Goal: Check status: Check status

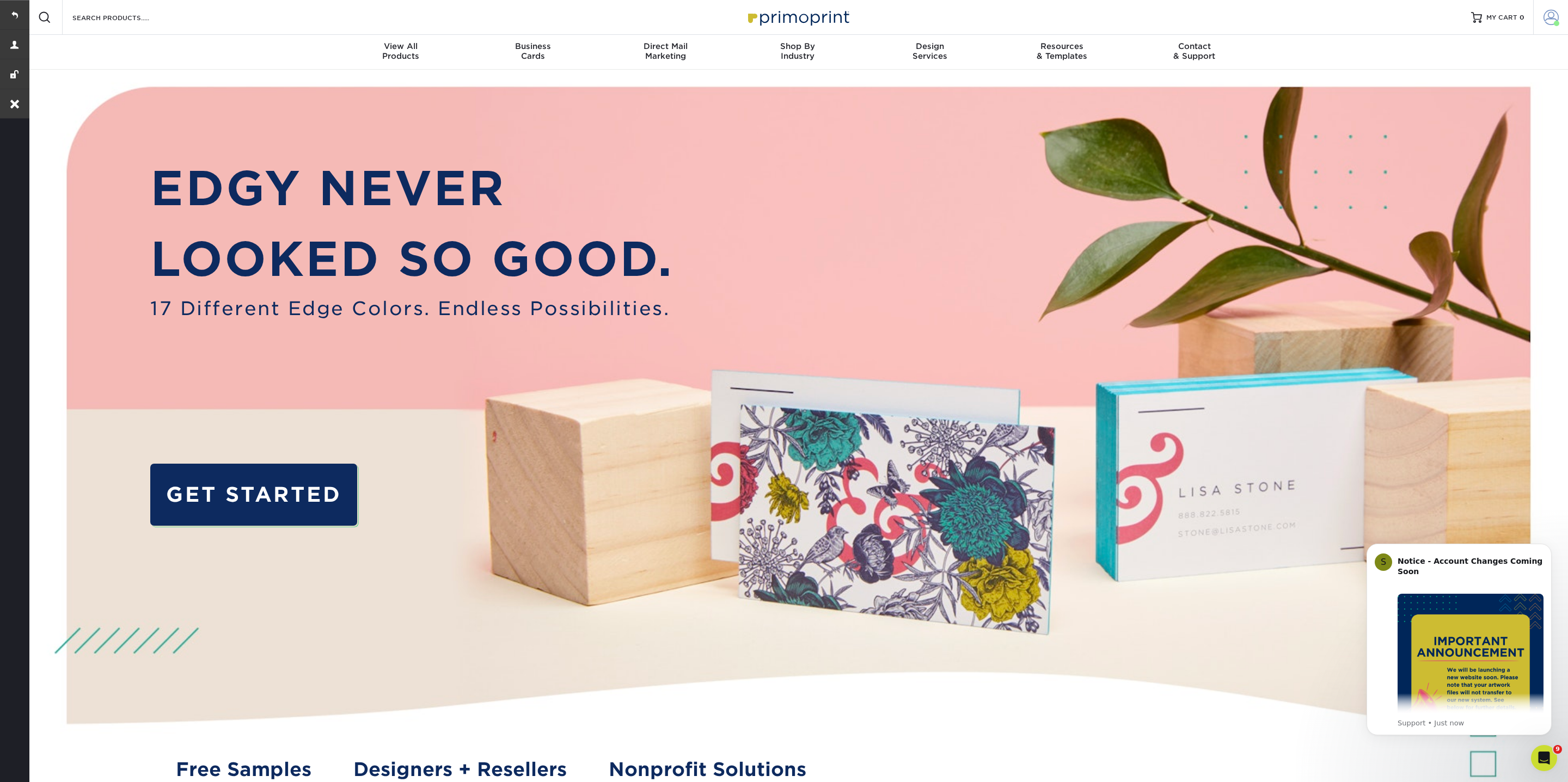
click at [1546, 24] on span at bounding box center [1551, 17] width 15 height 15
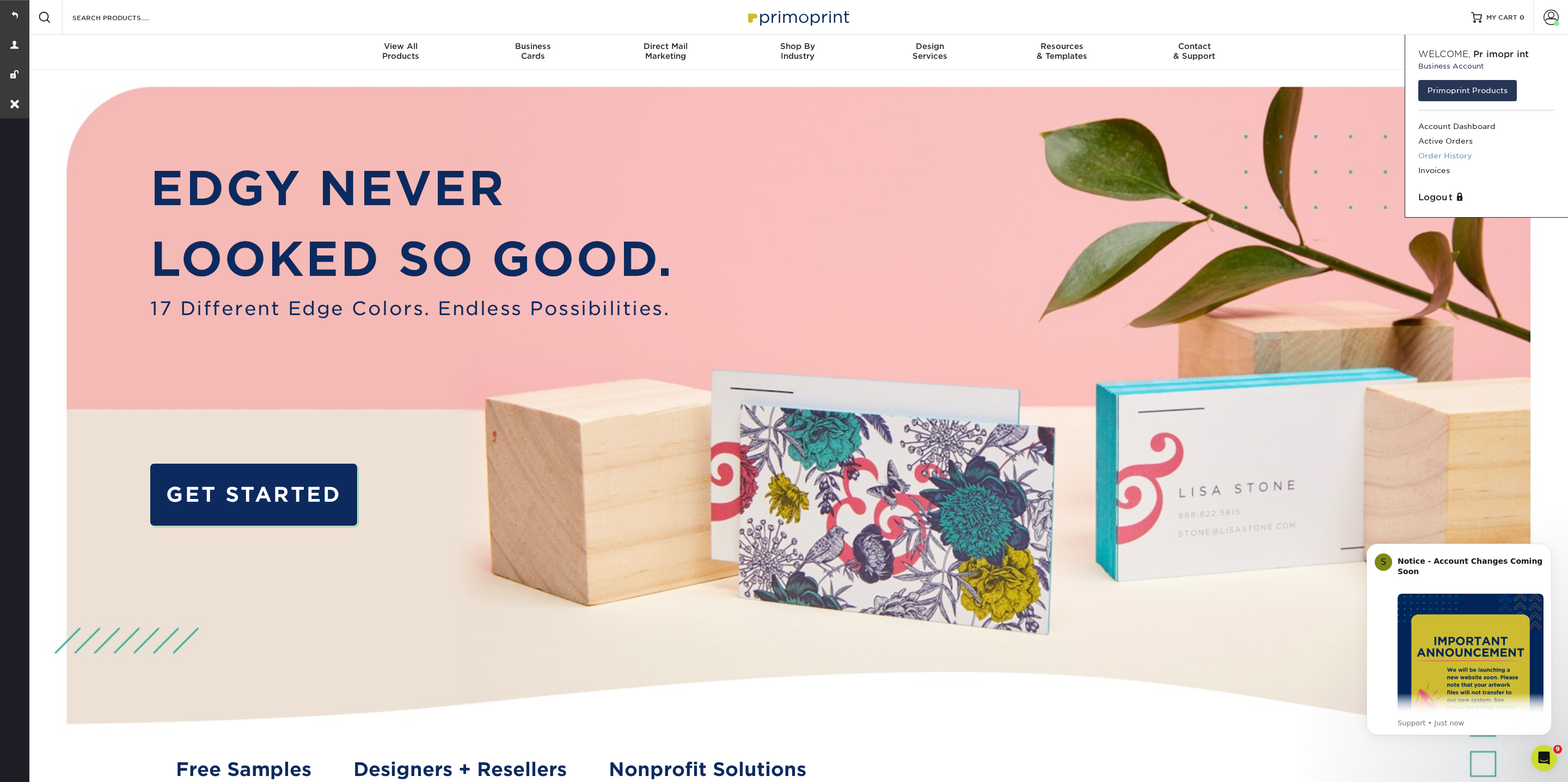
click at [1436, 153] on link "Order History" at bounding box center [1486, 155] width 137 height 15
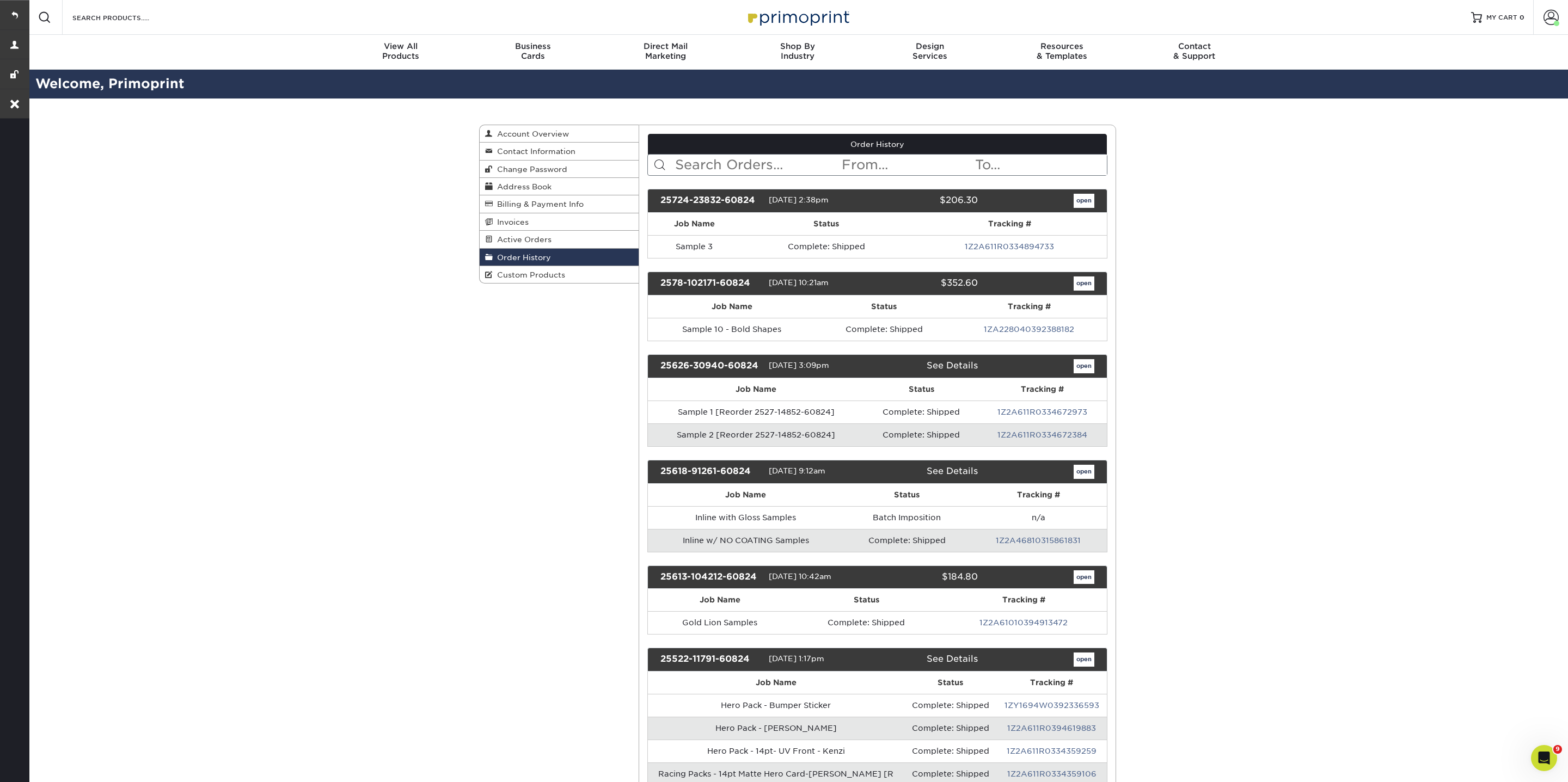
click at [740, 163] on input "text" at bounding box center [758, 165] width 167 height 21
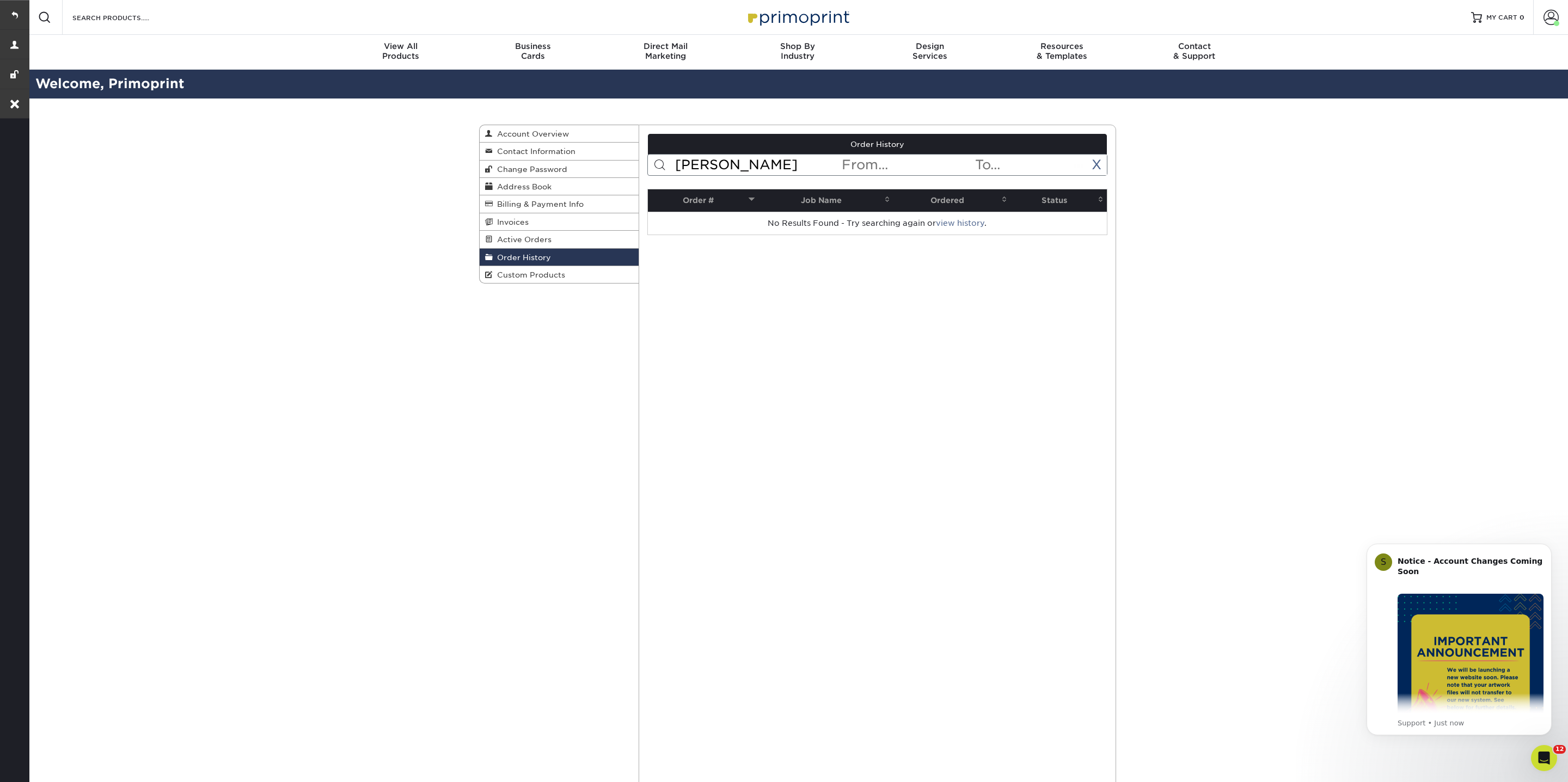
type input "[PERSON_NAME]"
click at [1548, 14] on span at bounding box center [1551, 17] width 15 height 15
click at [538, 236] on span "Active Orders" at bounding box center [522, 239] width 59 height 8
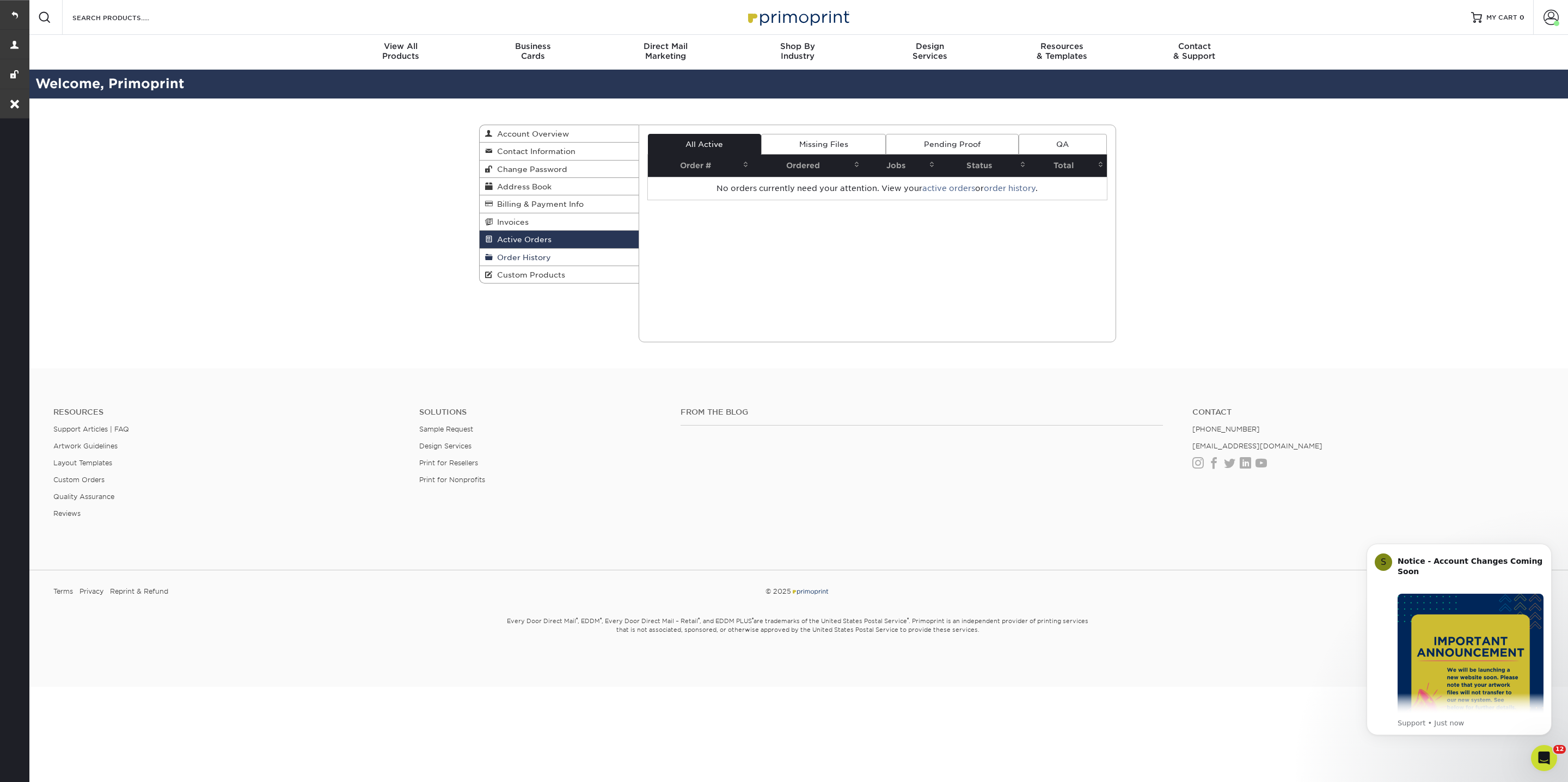
click at [528, 254] on span "Order History" at bounding box center [522, 257] width 59 height 8
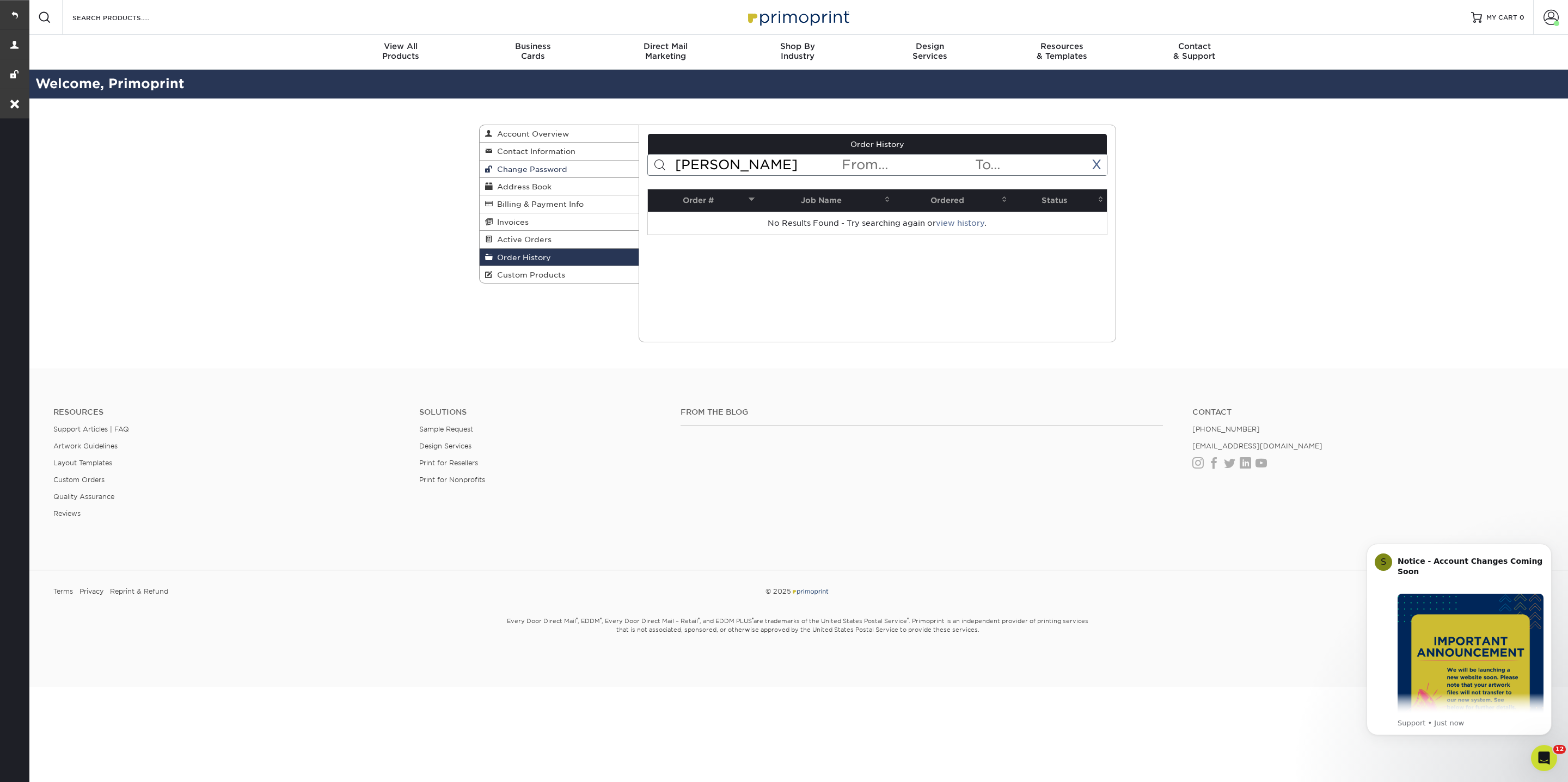
drag, startPoint x: 748, startPoint y: 160, endPoint x: 613, endPoint y: 162, distance: 135.0
click at [613, 125] on div "Order History Account Overview Contact Information Change Password Address Book…" at bounding box center [798, 125] width 637 height 0
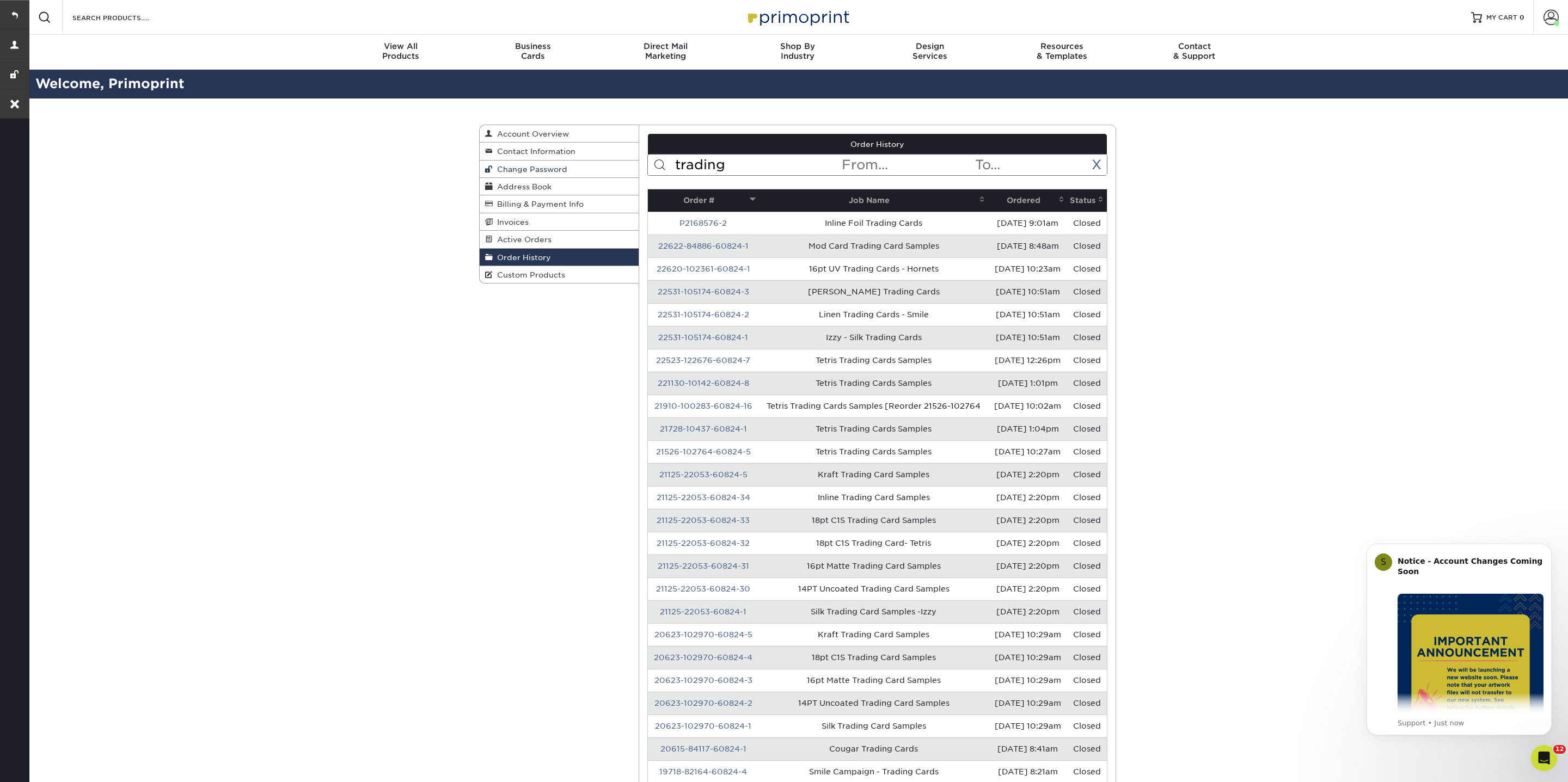
drag, startPoint x: 723, startPoint y: 166, endPoint x: 613, endPoint y: 160, distance: 110.2
click at [613, 125] on div "Order History Account Overview Contact Information Change Password Address Book…" at bounding box center [798, 125] width 637 height 0
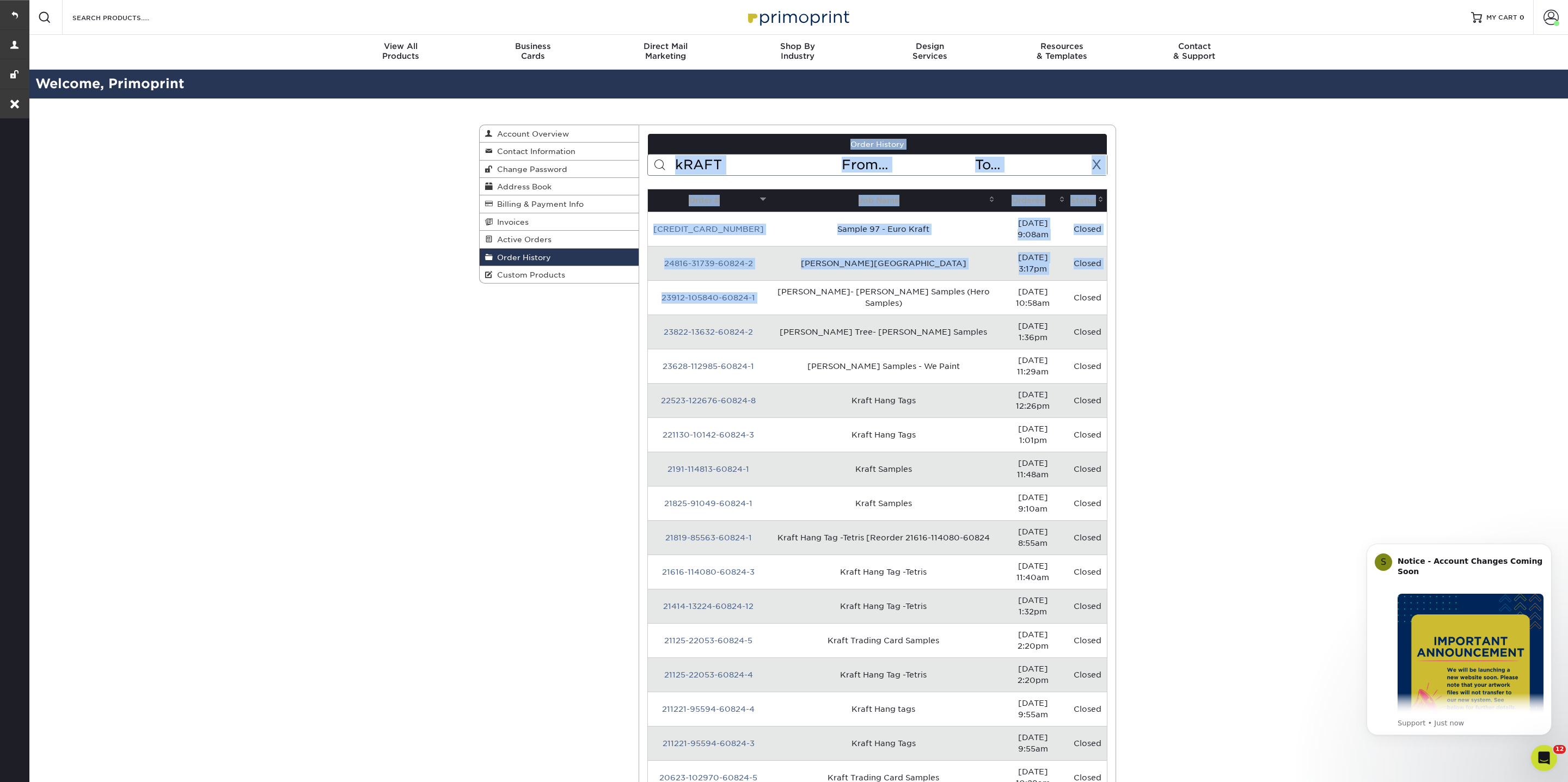
drag, startPoint x: 750, startPoint y: 269, endPoint x: 646, endPoint y: 270, distance: 104.0
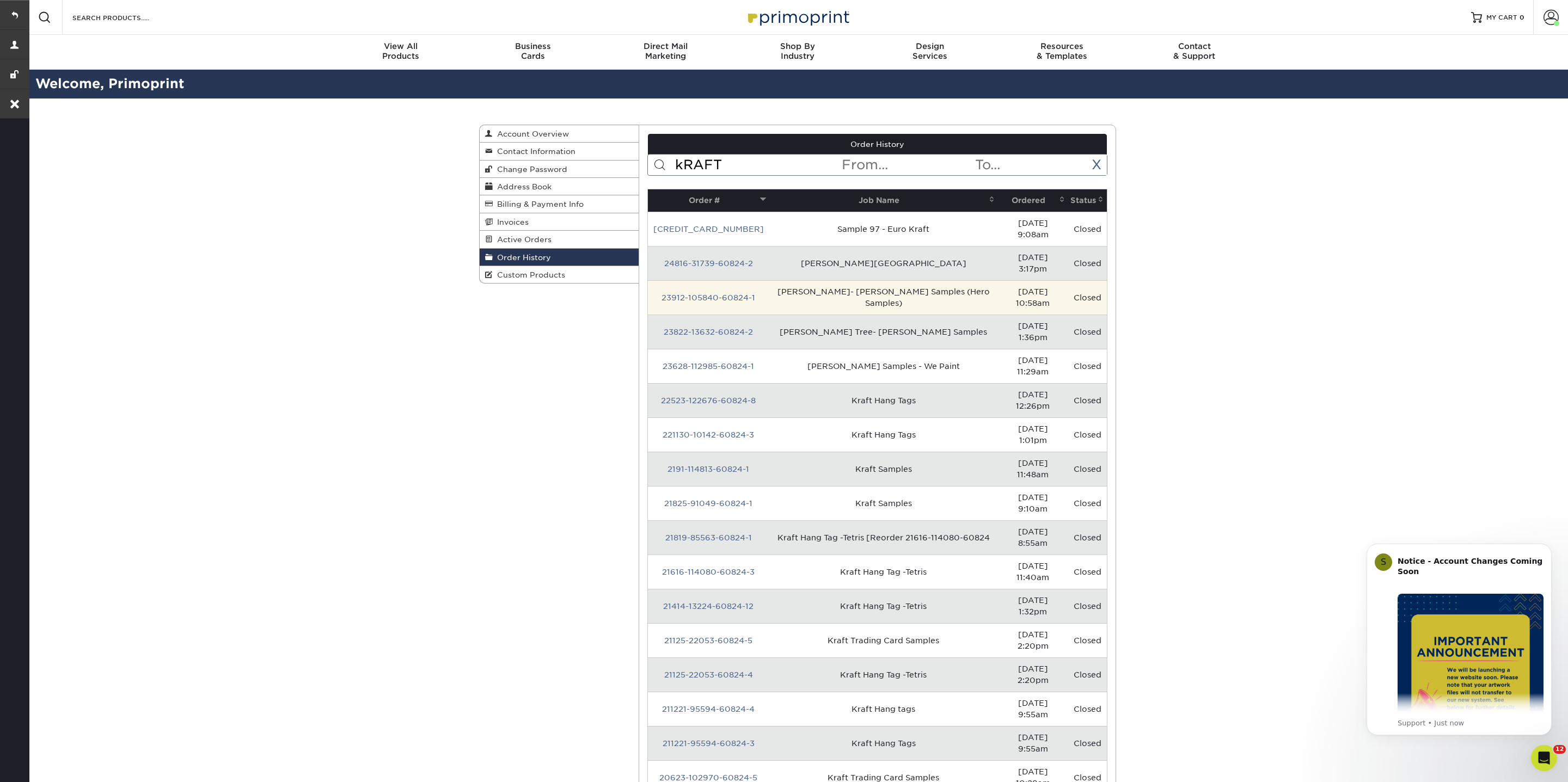
click at [769, 280] on td "[PERSON_NAME]- [PERSON_NAME] Samples (Hero Samples)" at bounding box center [883, 297] width 229 height 34
drag, startPoint x: 756, startPoint y: 270, endPoint x: 655, endPoint y: 268, distance: 101.0
click at [655, 280] on tr "23912-105840-60824-1 [PERSON_NAME]- [PERSON_NAME] Samples (Hero Samples) [DATE]…" at bounding box center [877, 297] width 459 height 34
click at [769, 280] on td "[PERSON_NAME]- [PERSON_NAME] Samples (Hero Samples)" at bounding box center [883, 297] width 229 height 34
click at [664, 293] on link "23912-105840-60824-1" at bounding box center [708, 298] width 93 height 8
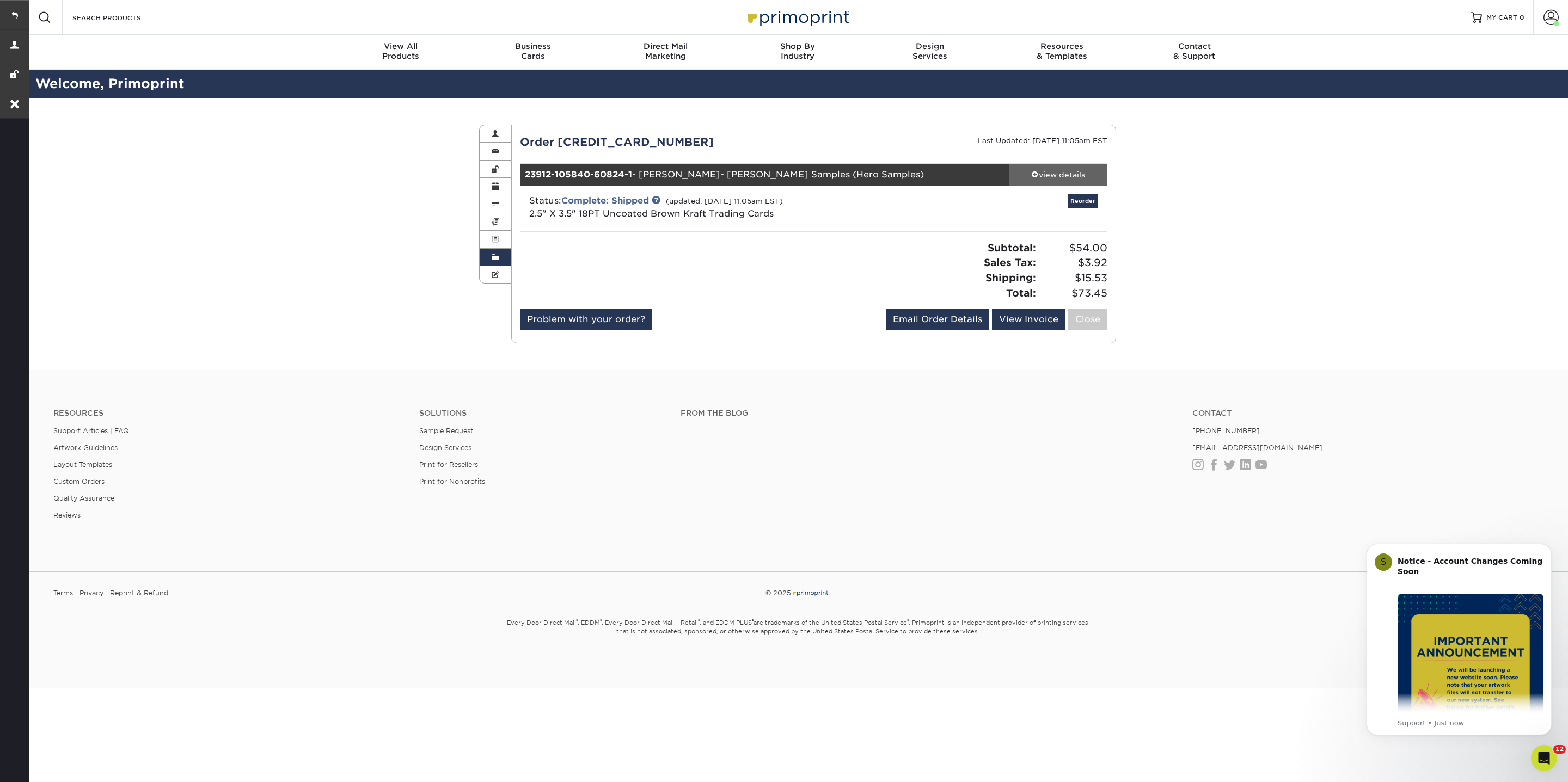
click at [1033, 177] on div "view details" at bounding box center [1058, 175] width 98 height 11
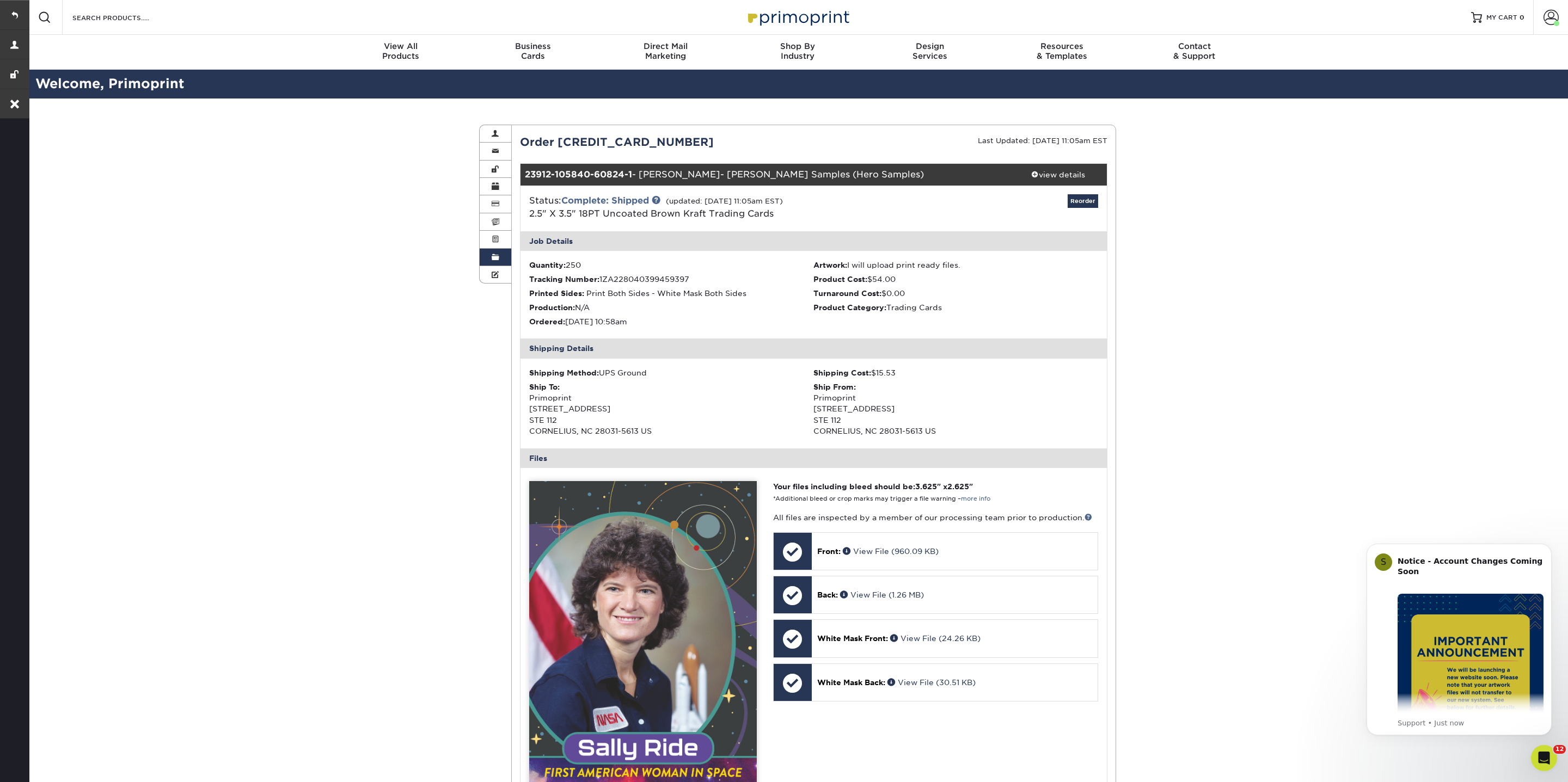
click at [504, 254] on link "Order History" at bounding box center [495, 257] width 31 height 17
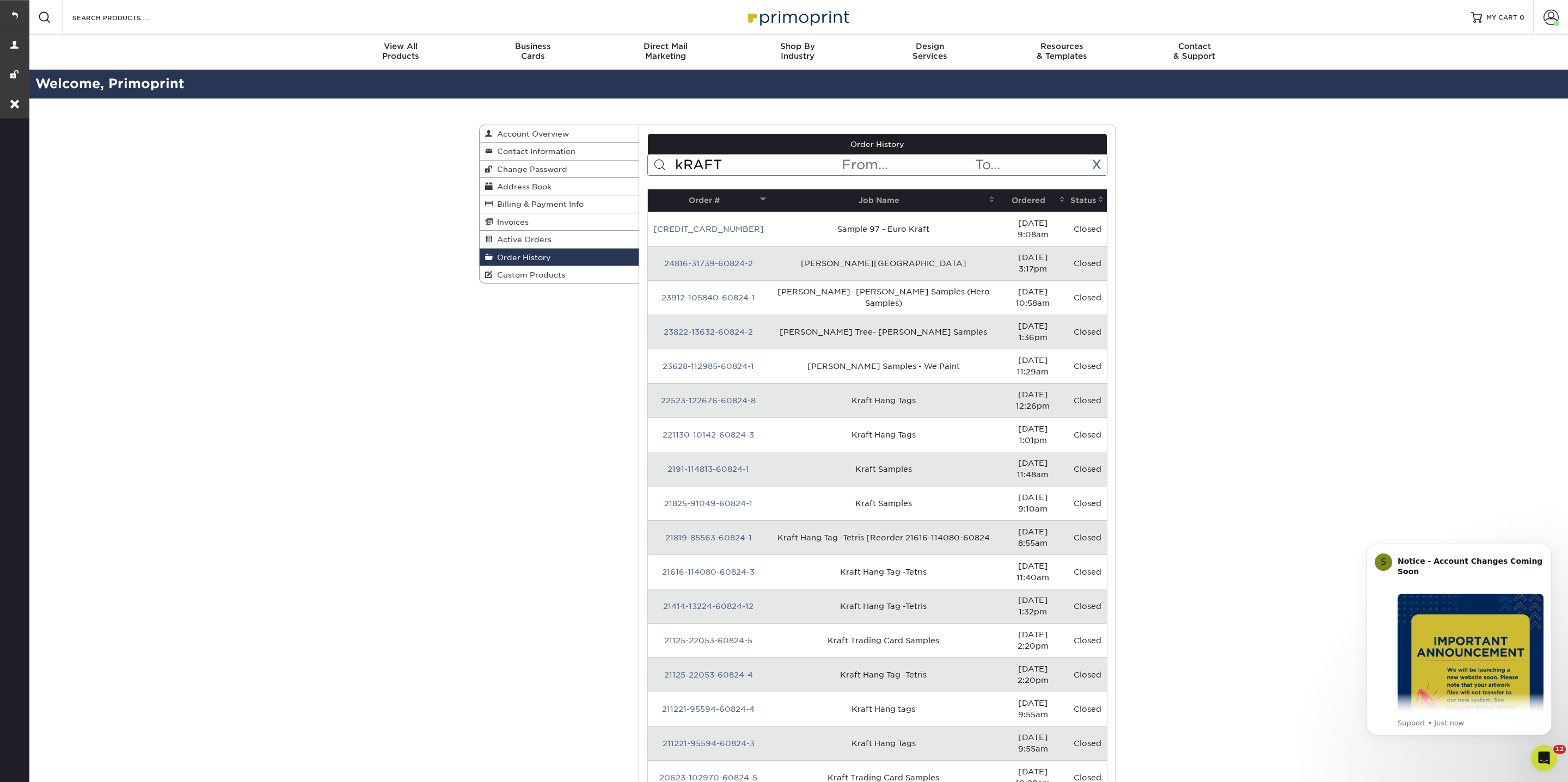
drag, startPoint x: 694, startPoint y: 171, endPoint x: 667, endPoint y: 170, distance: 27.0
click at [667, 170] on form "kRAFT < Prev Next > [DATE] Sun Mon Tue Wed Thu Fri Sat 1 2 3 4 5 6 7 8 9 10 11 …" at bounding box center [877, 164] width 461 height 22
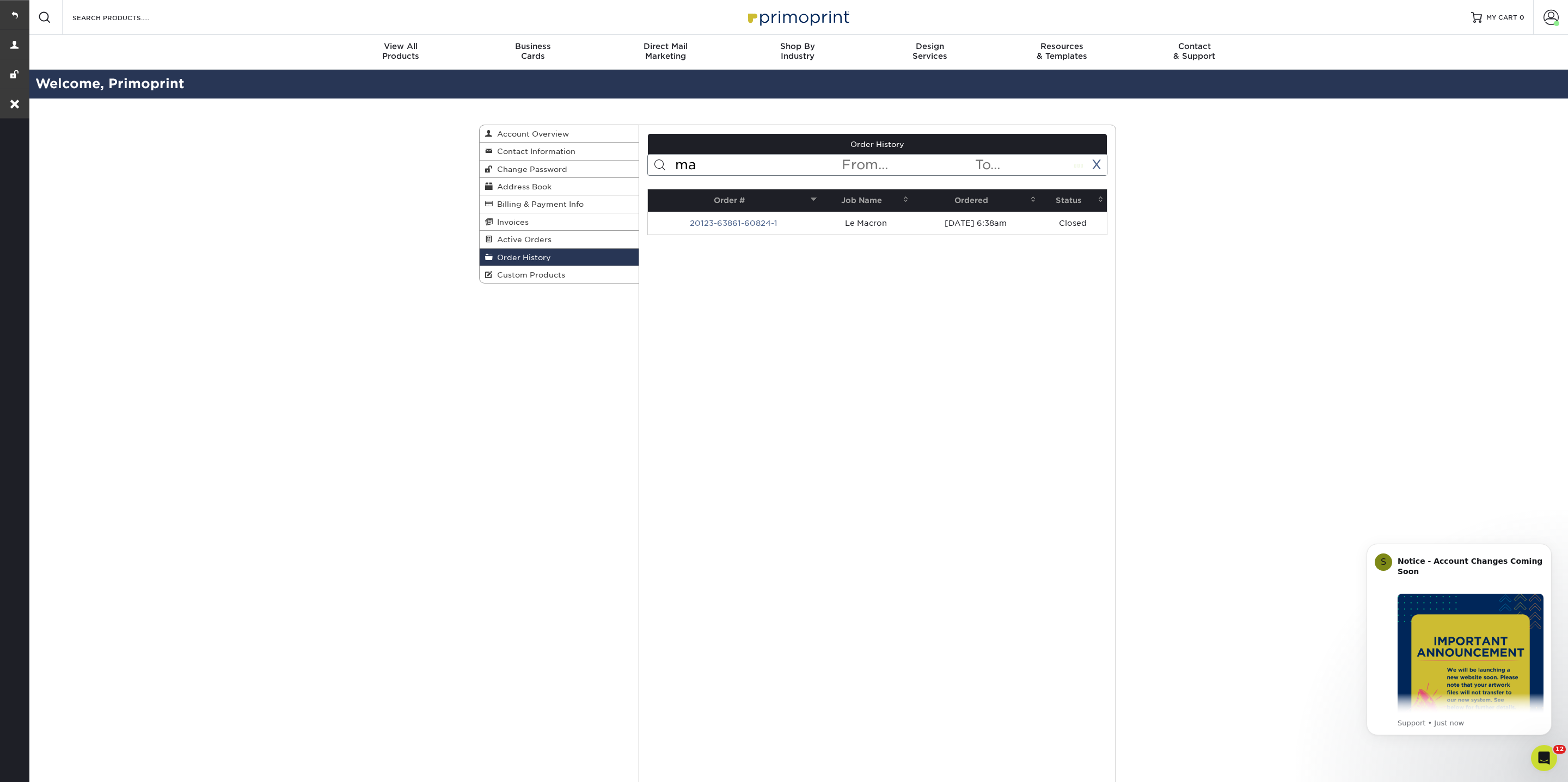
type input "m"
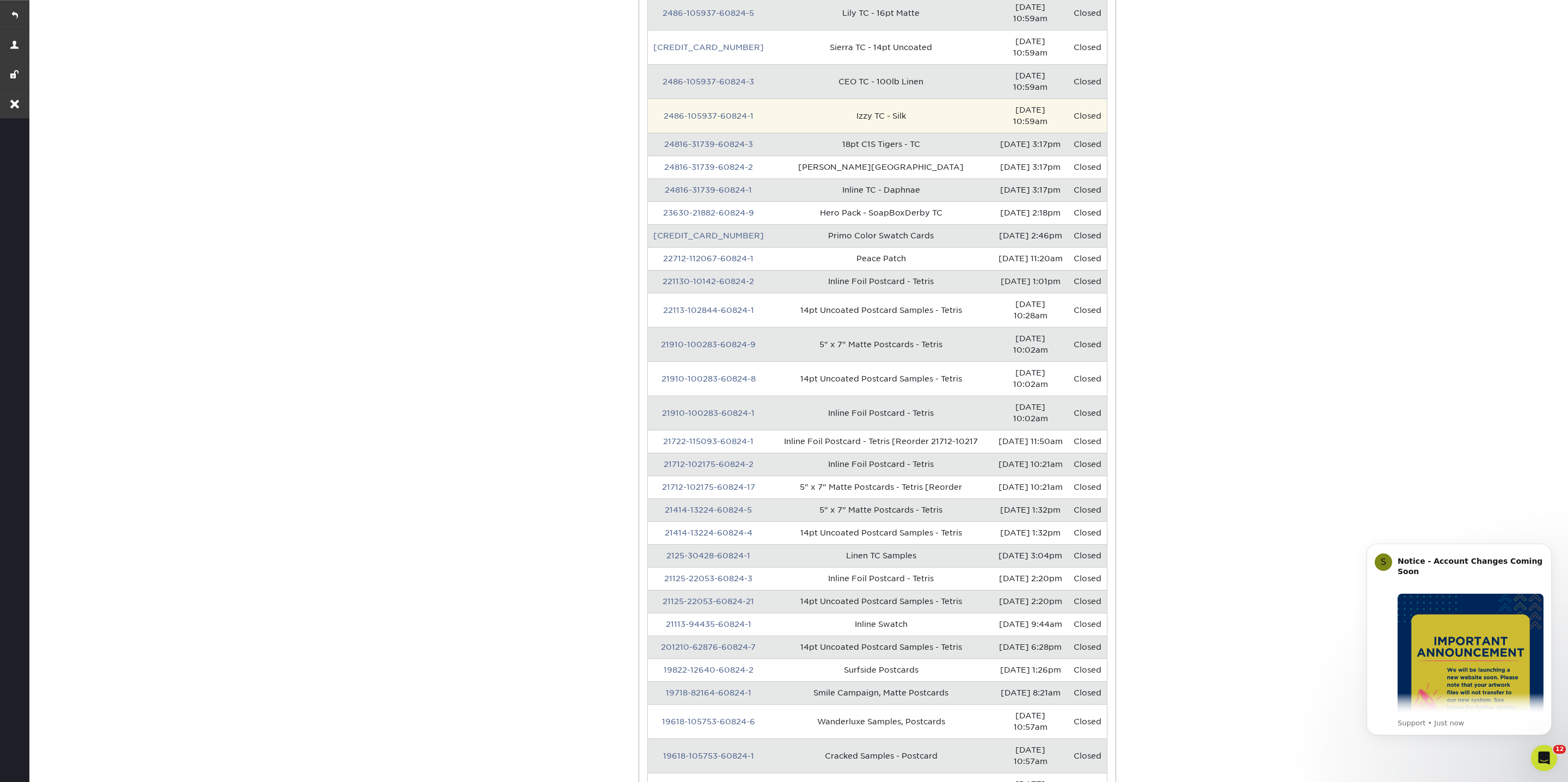
scroll to position [541, 0]
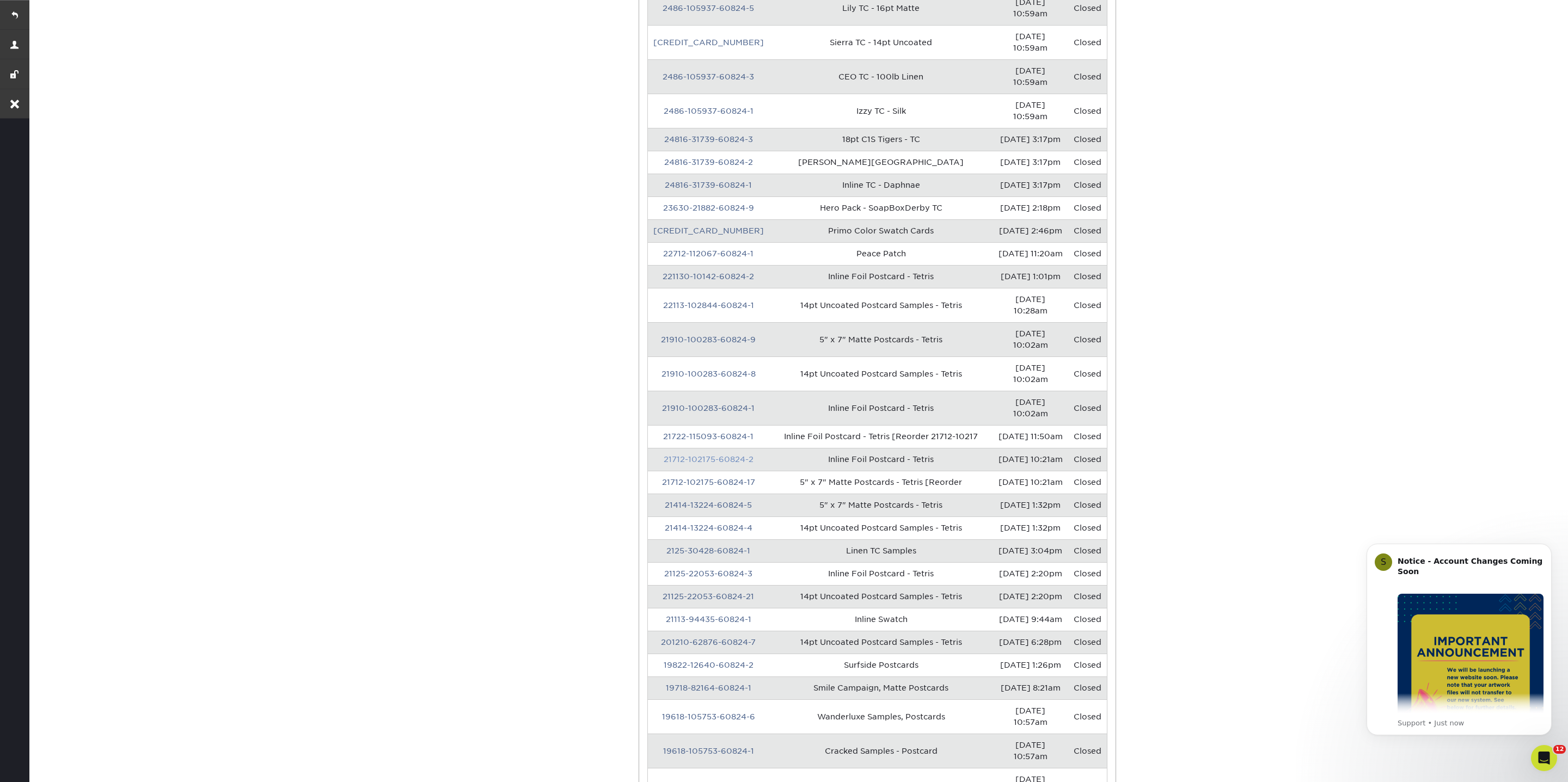
click at [725, 455] on link "21712-102175-60824-2" at bounding box center [708, 459] width 90 height 8
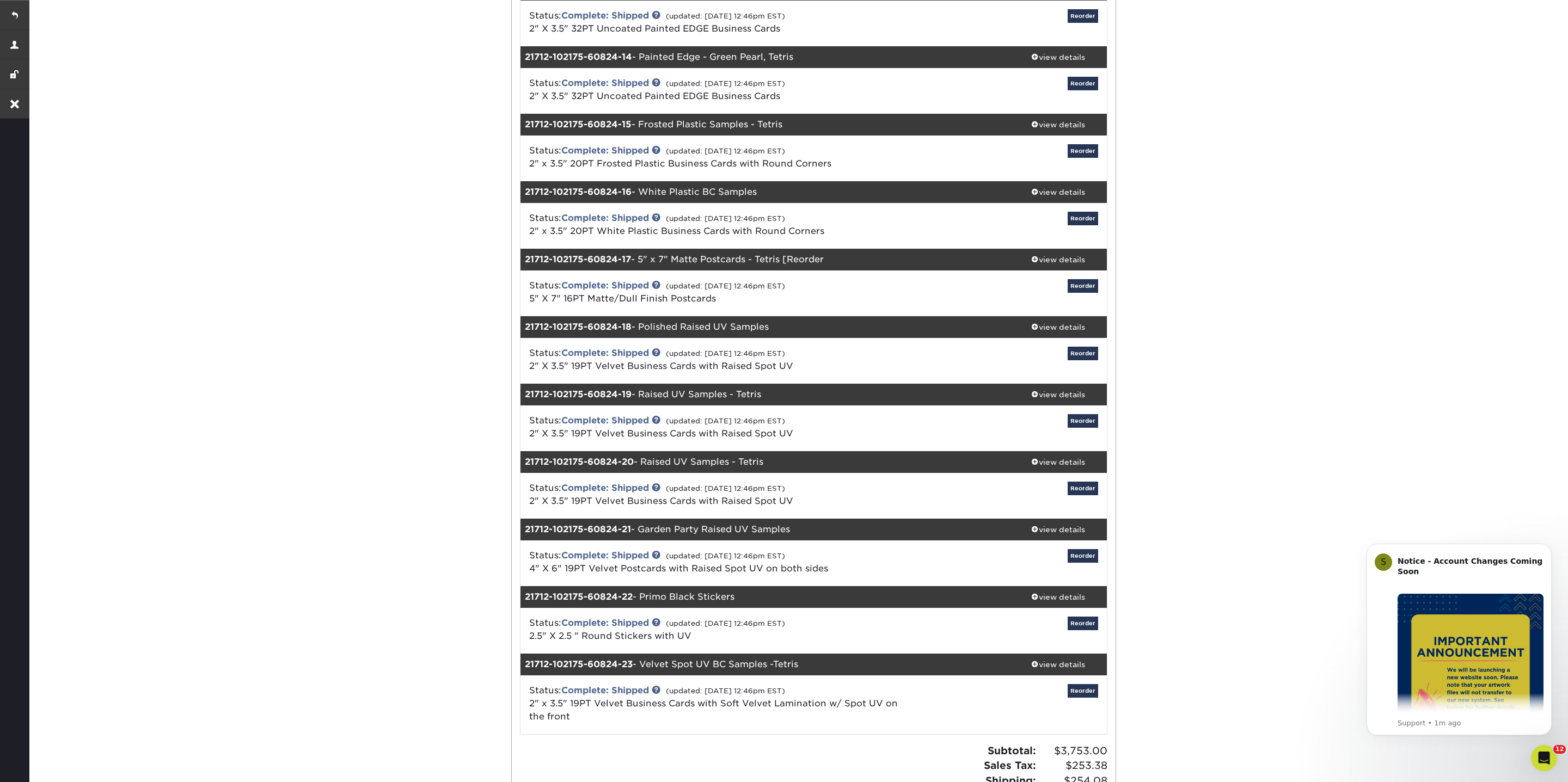
scroll to position [1027, 0]
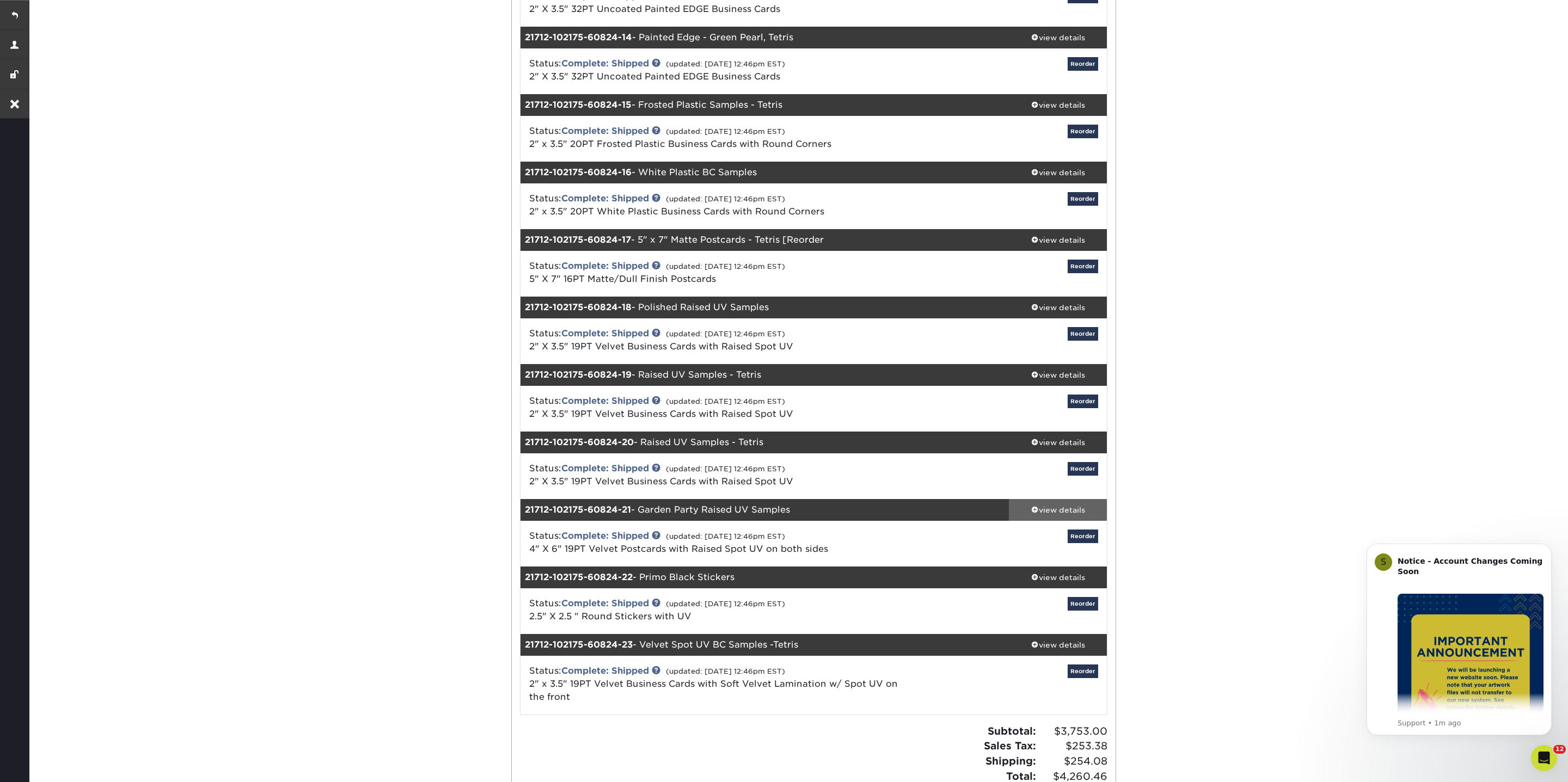
click at [1035, 505] on span at bounding box center [1035, 509] width 8 height 8
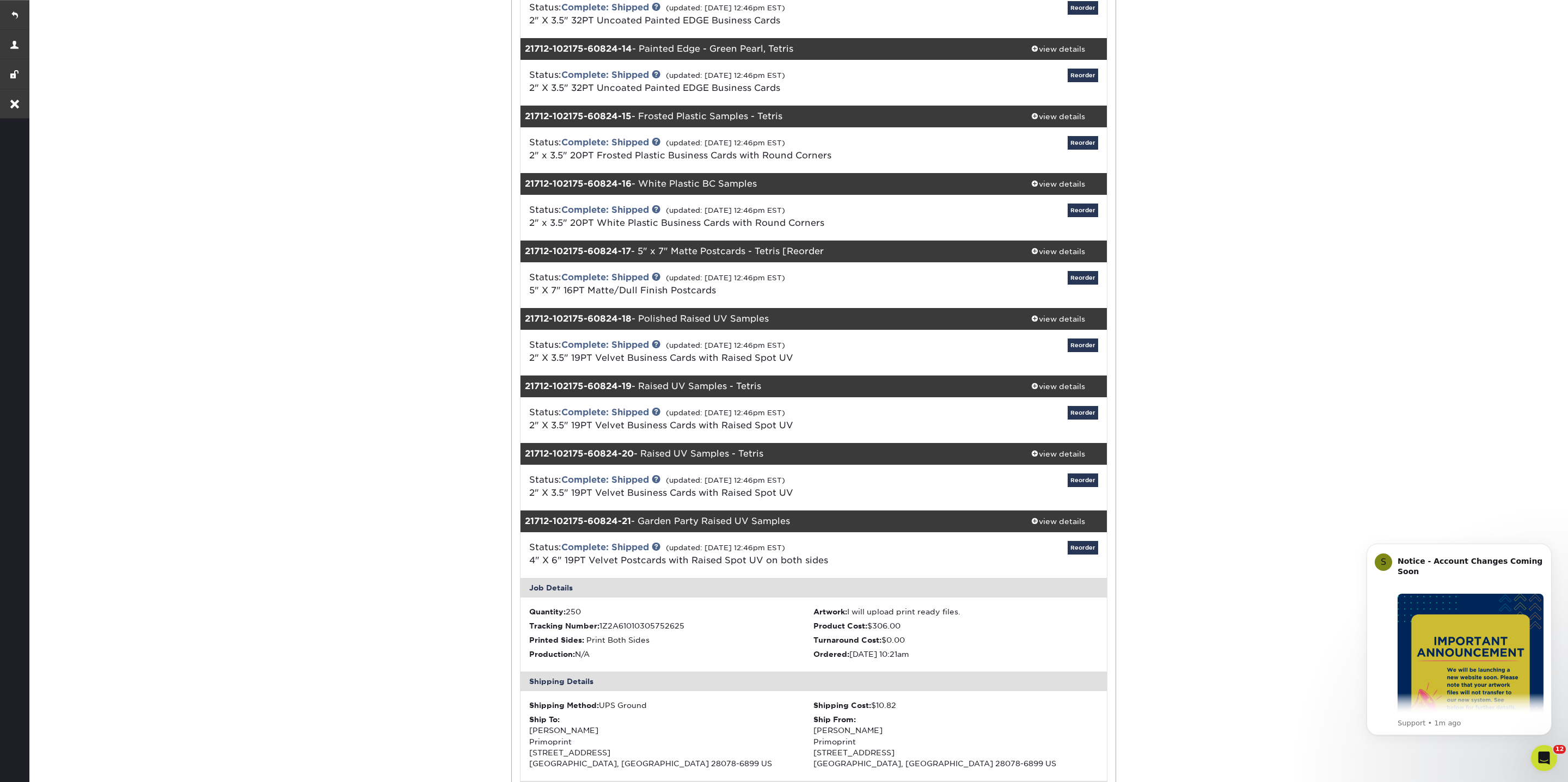
scroll to position [1015, 0]
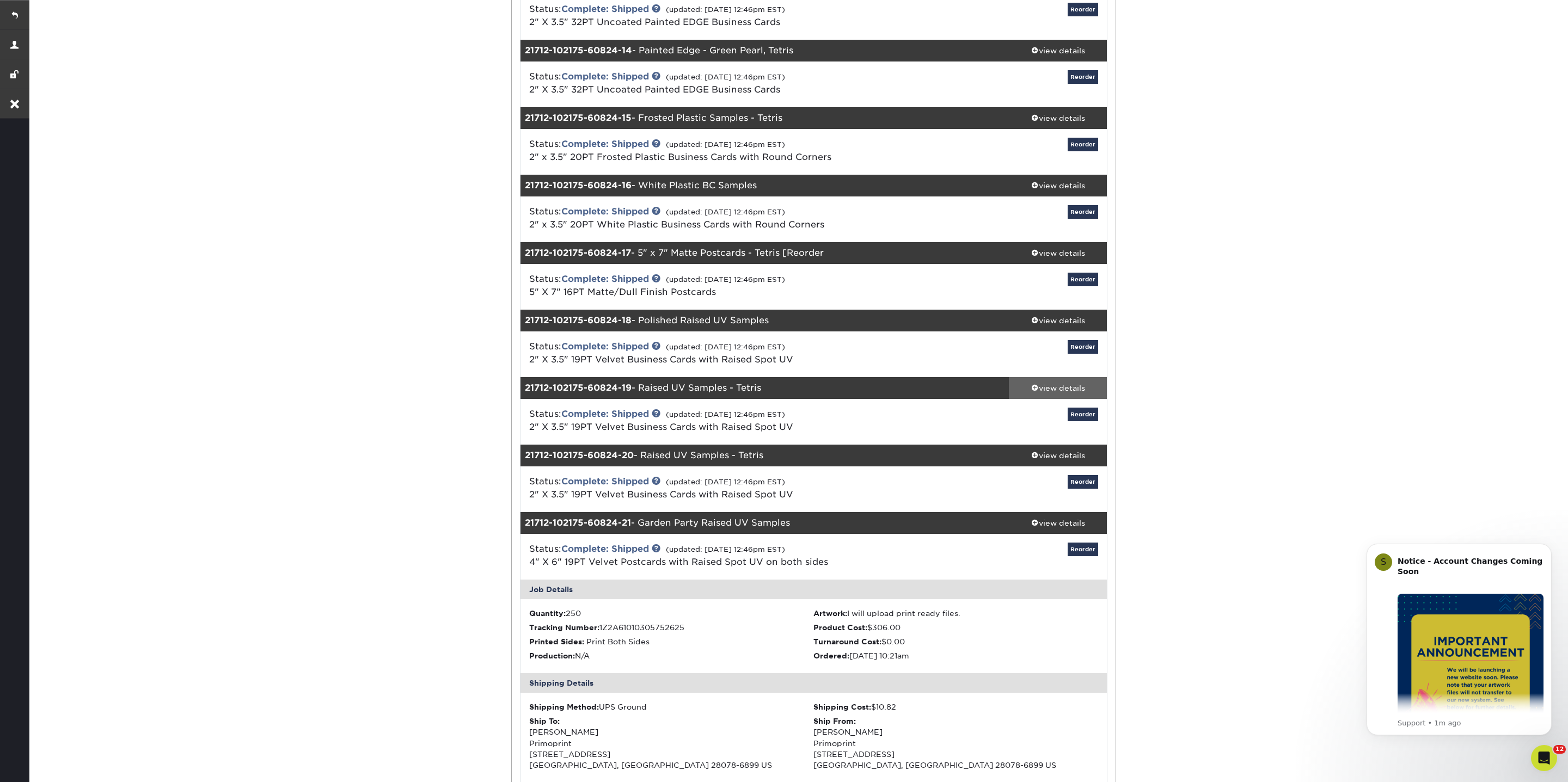
click at [1033, 386] on span at bounding box center [1035, 388] width 8 height 8
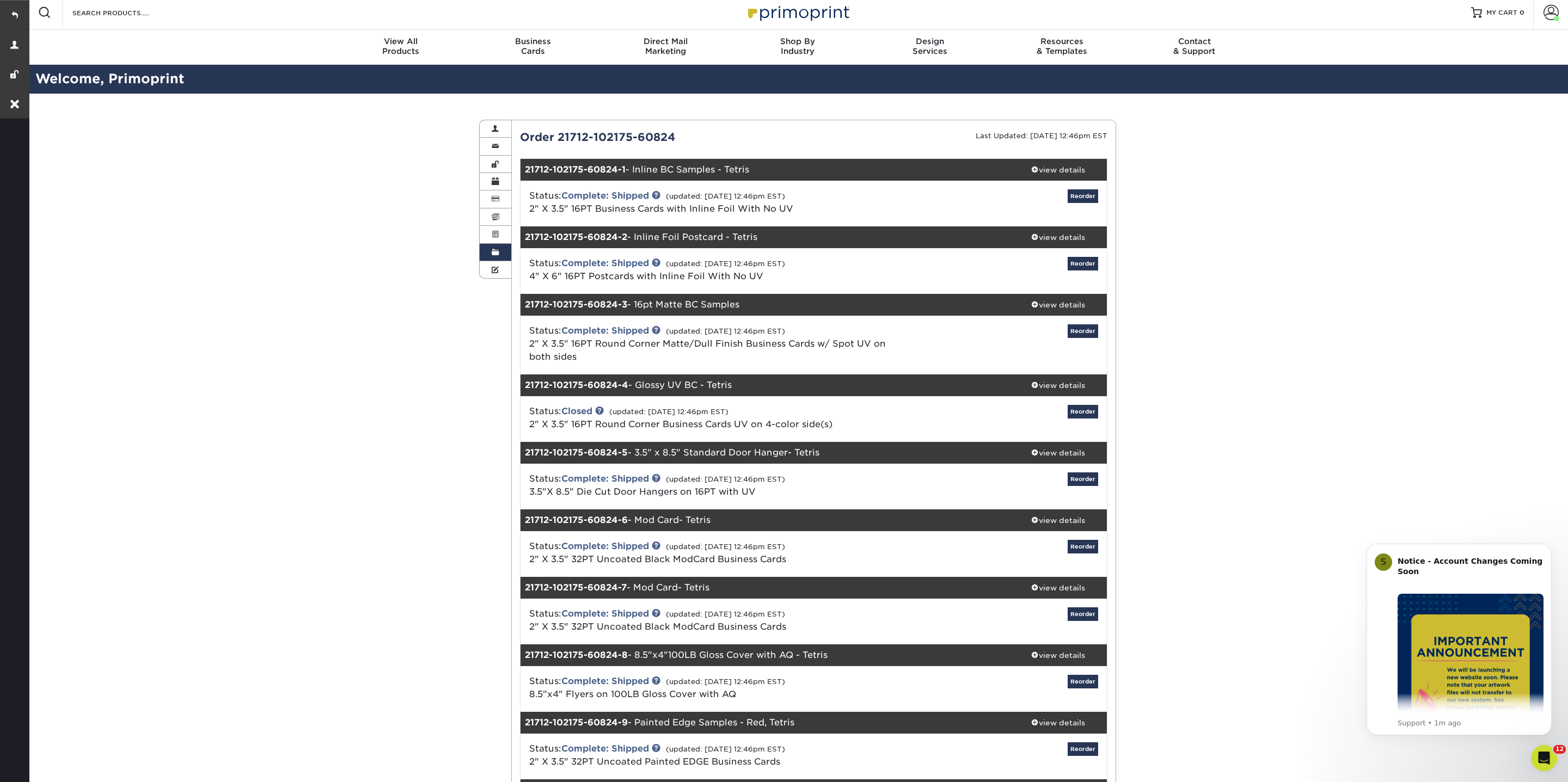
scroll to position [2, 0]
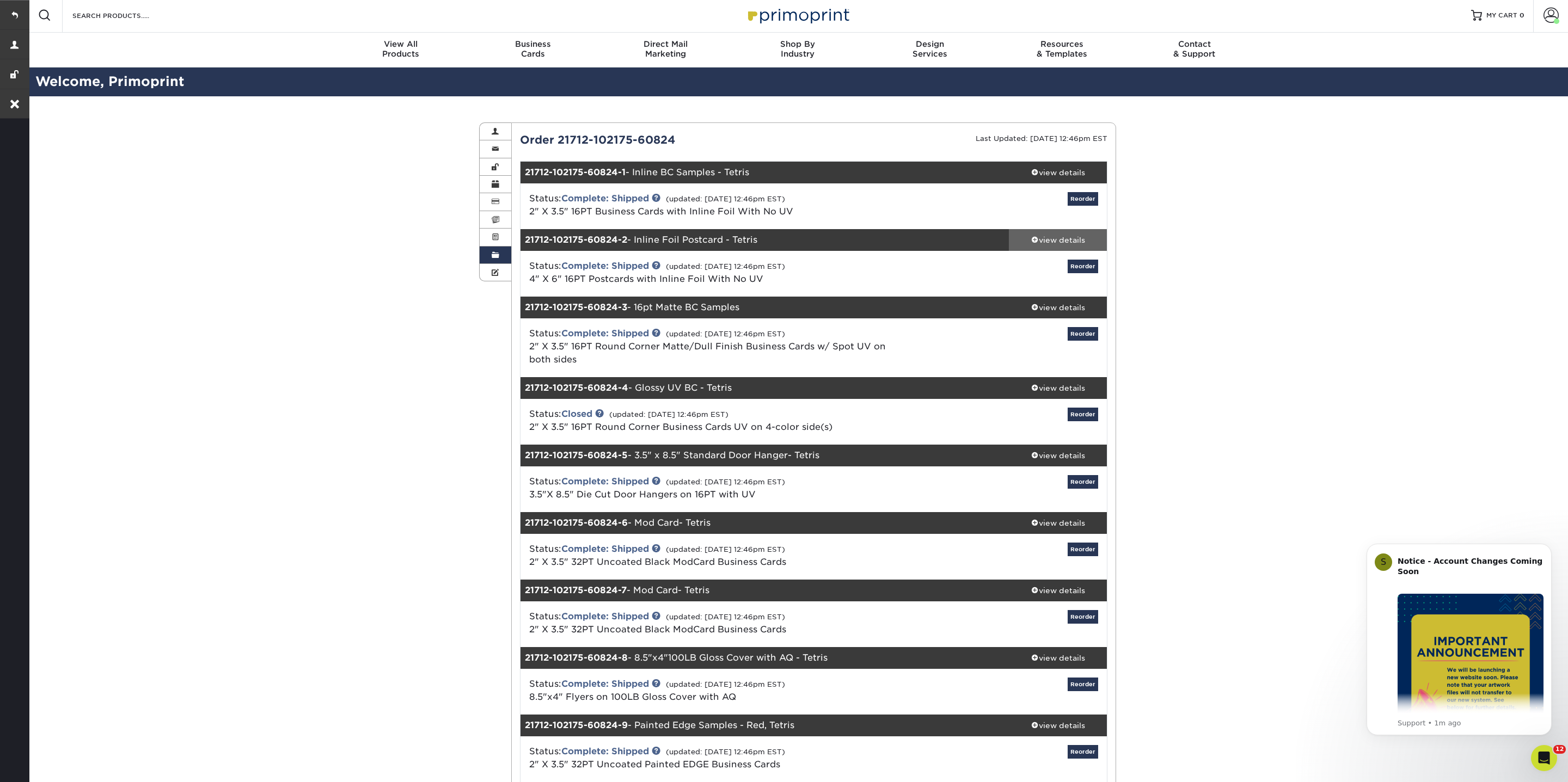
click at [1035, 237] on span at bounding box center [1035, 239] width 8 height 8
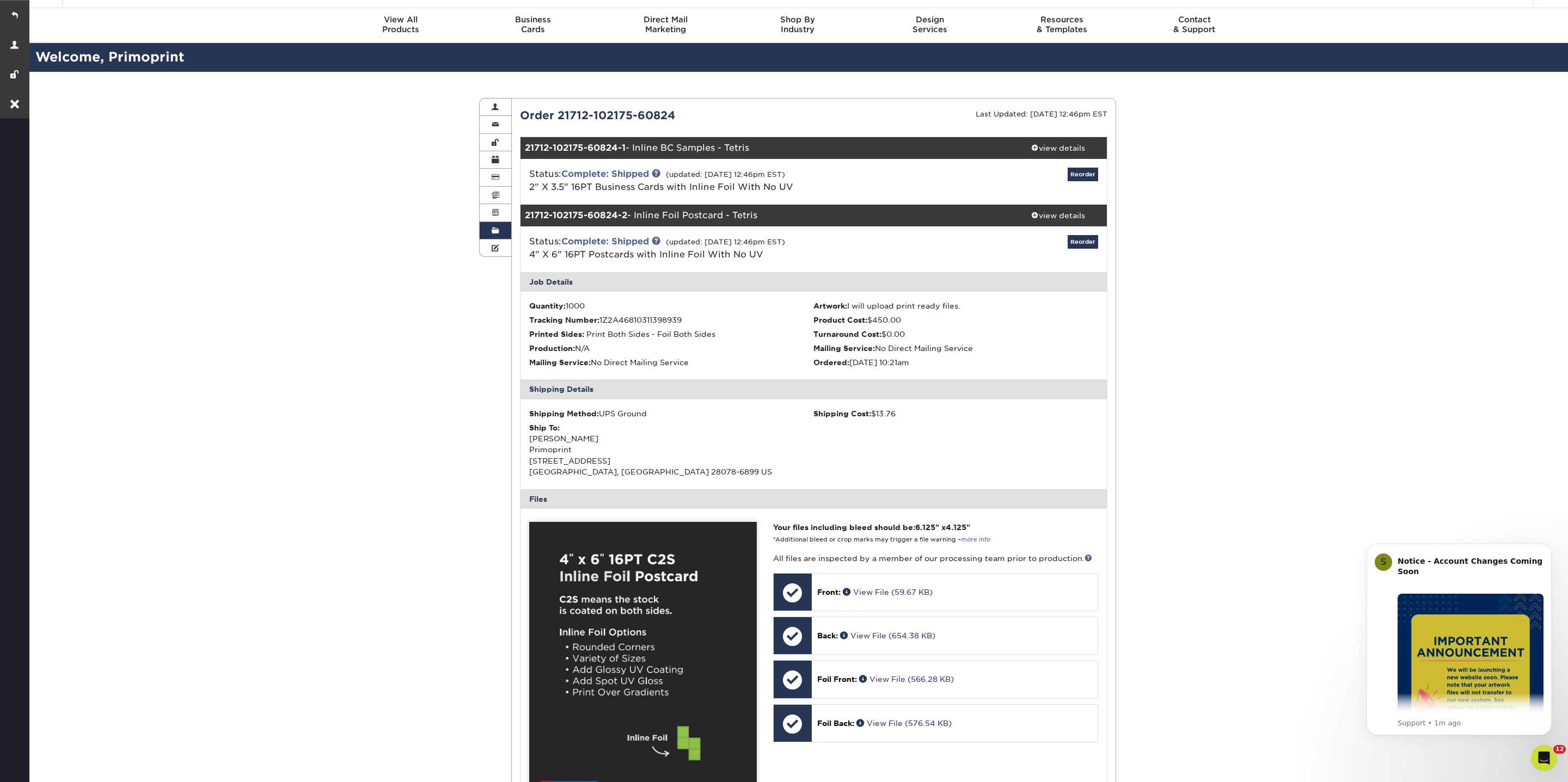
scroll to position [0, 0]
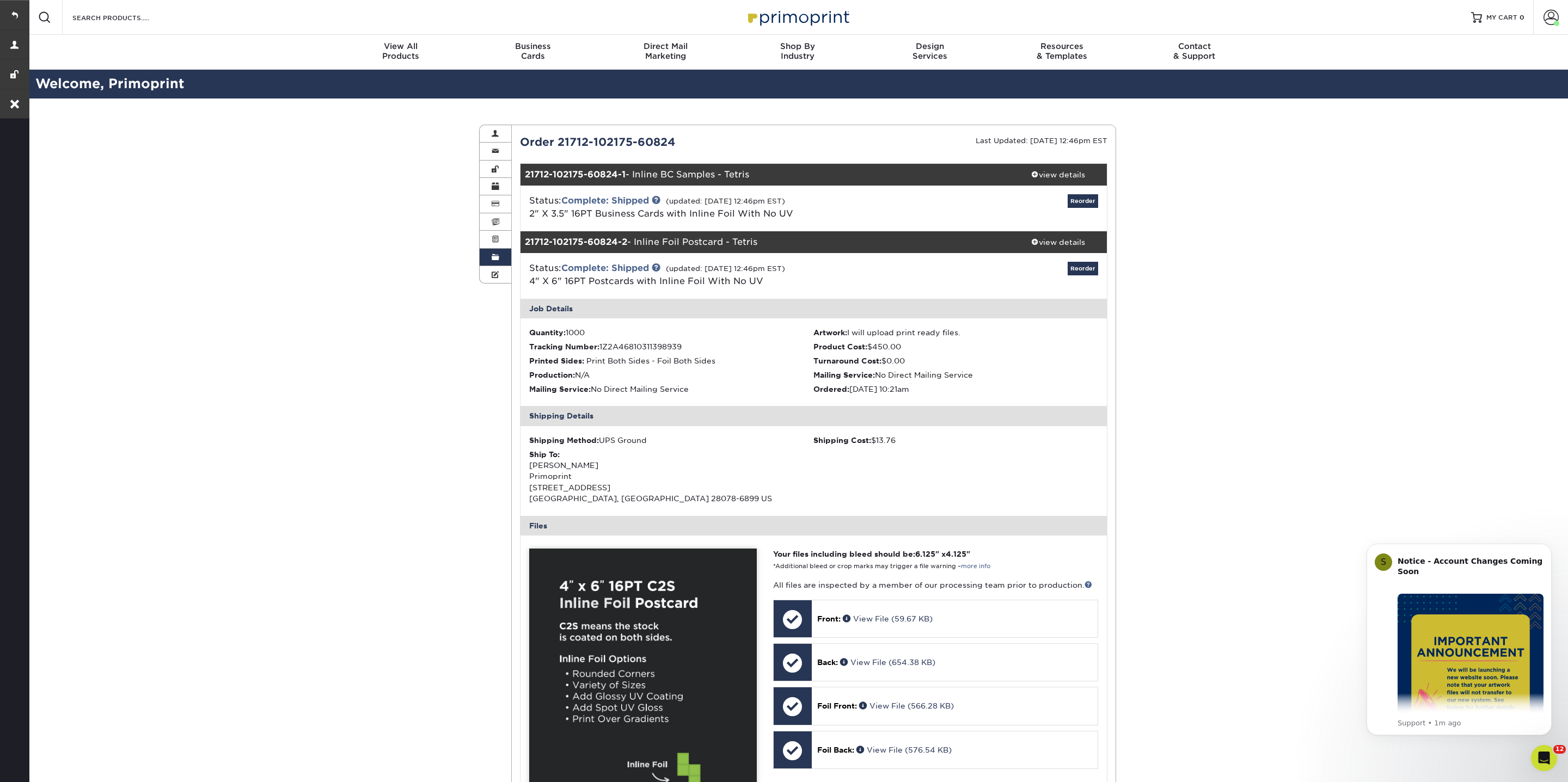
click at [497, 259] on link "Order History" at bounding box center [495, 257] width 31 height 17
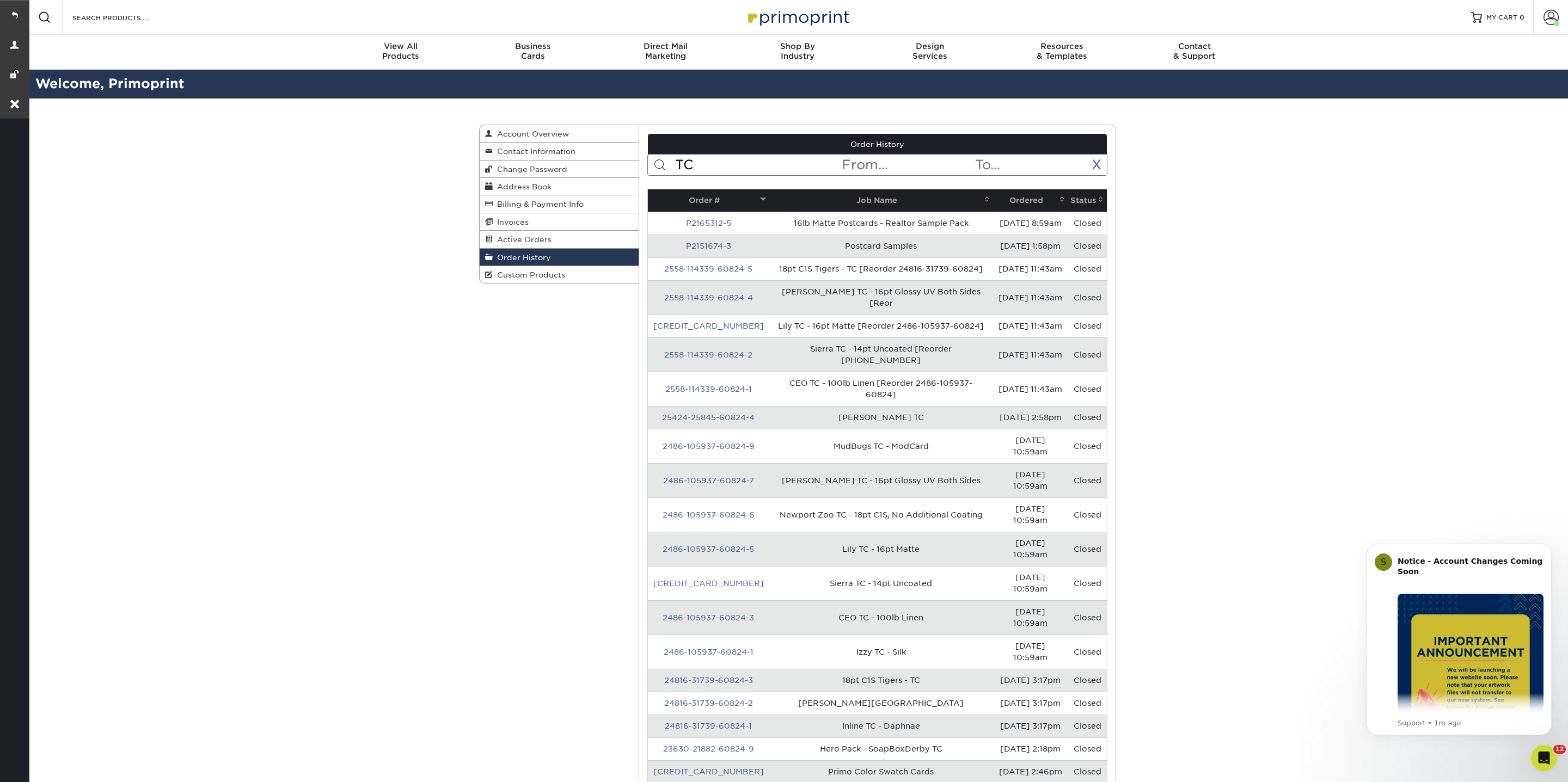
drag, startPoint x: 714, startPoint y: 169, endPoint x: 651, endPoint y: 169, distance: 63.0
click at [651, 169] on form "TC < Prev Next > [DATE] Sun Mon Tue Wed Thu Fri Sat 1 2 3 4 5 6 7 8 9 10 11 12 …" at bounding box center [877, 164] width 461 height 22
type input "Inline"
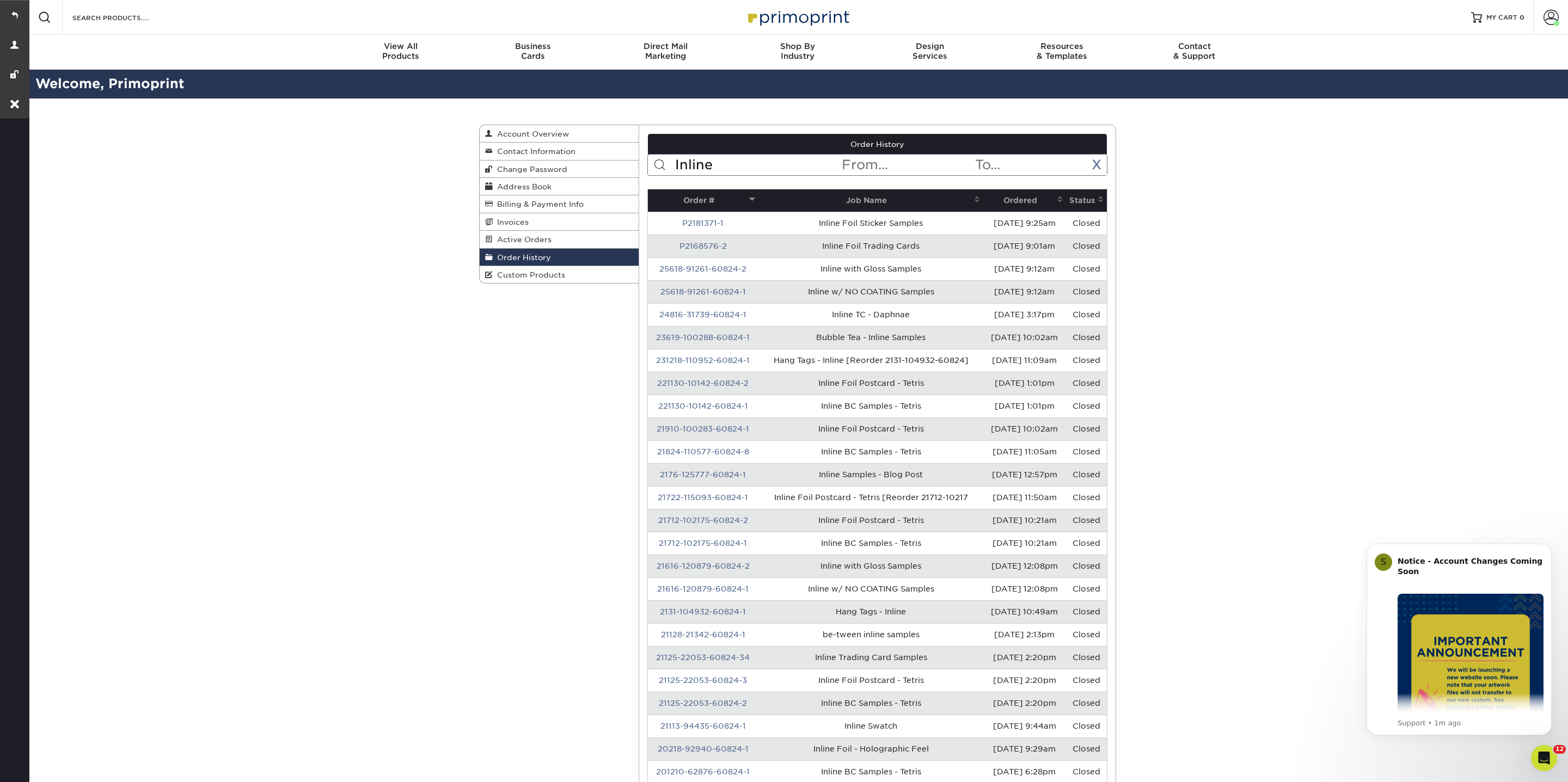
click at [753, 201] on span at bounding box center [752, 199] width 8 height 8
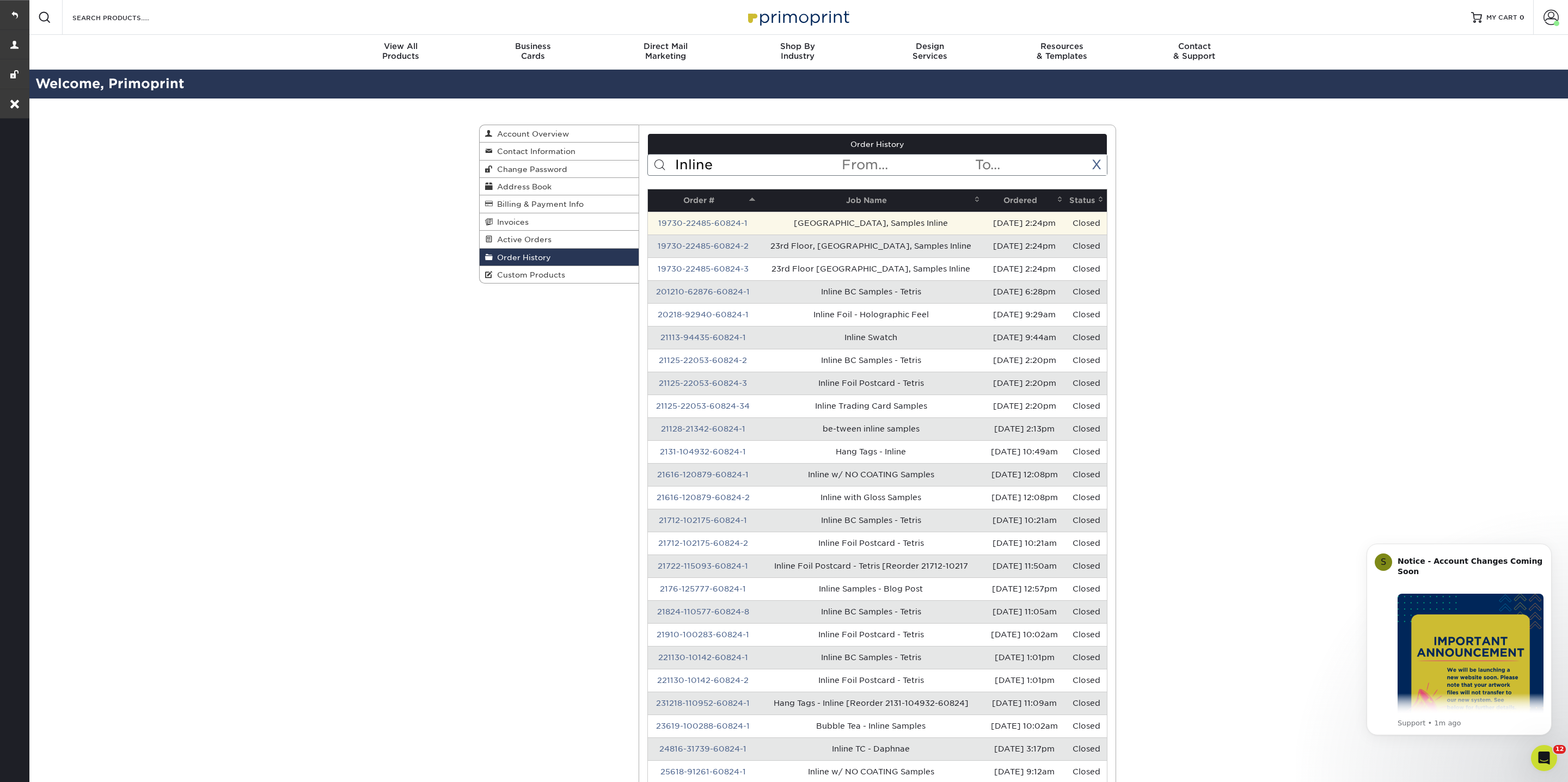
click at [752, 222] on td "19730-22485-60824-1" at bounding box center [703, 223] width 111 height 23
click at [764, 222] on td "[GEOGRAPHIC_DATA], Samples Inline" at bounding box center [871, 223] width 225 height 23
click at [729, 220] on link "19730-22485-60824-1" at bounding box center [703, 223] width 89 height 8
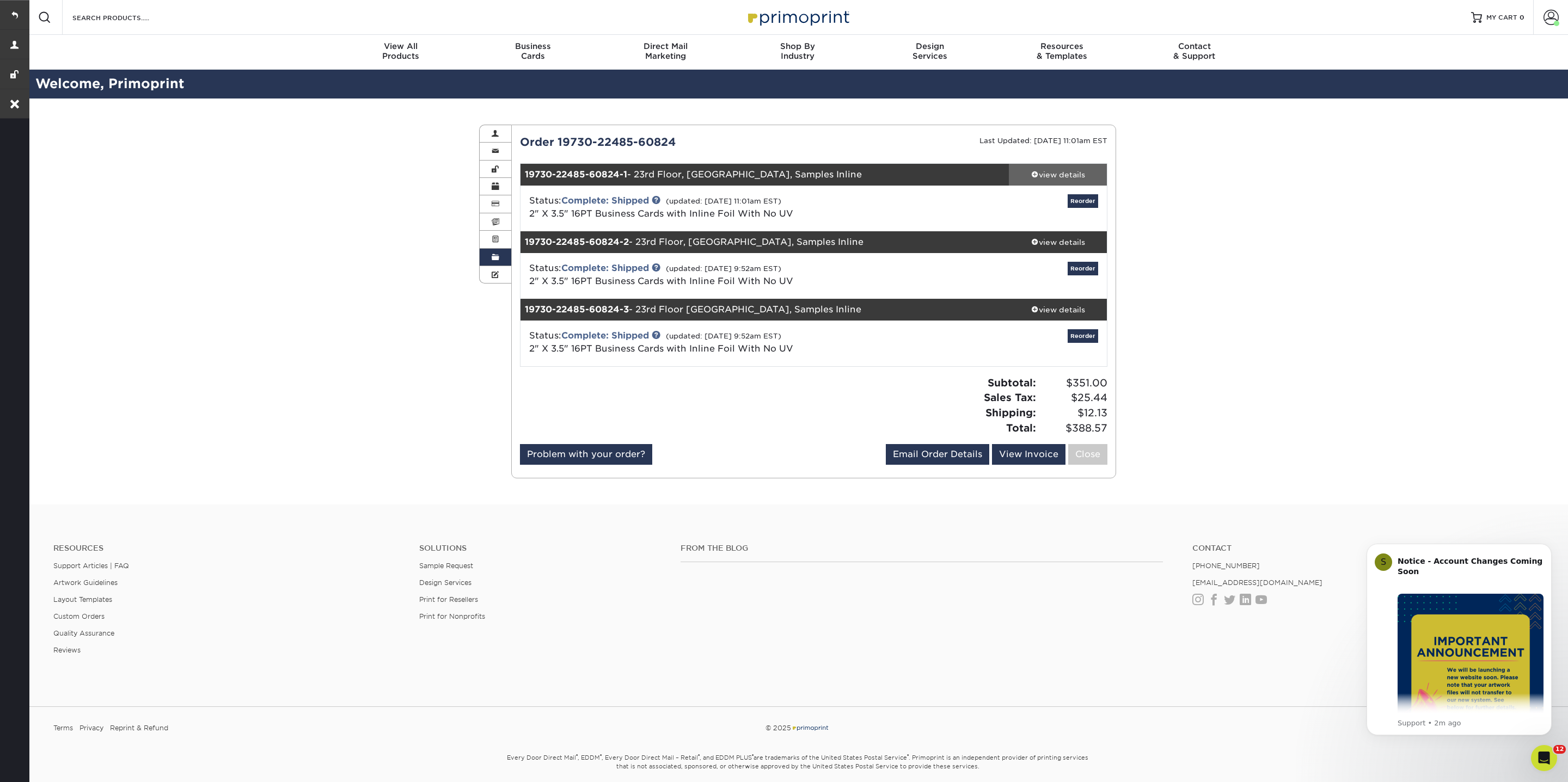
click at [1033, 169] on div "view details" at bounding box center [1058, 175] width 98 height 11
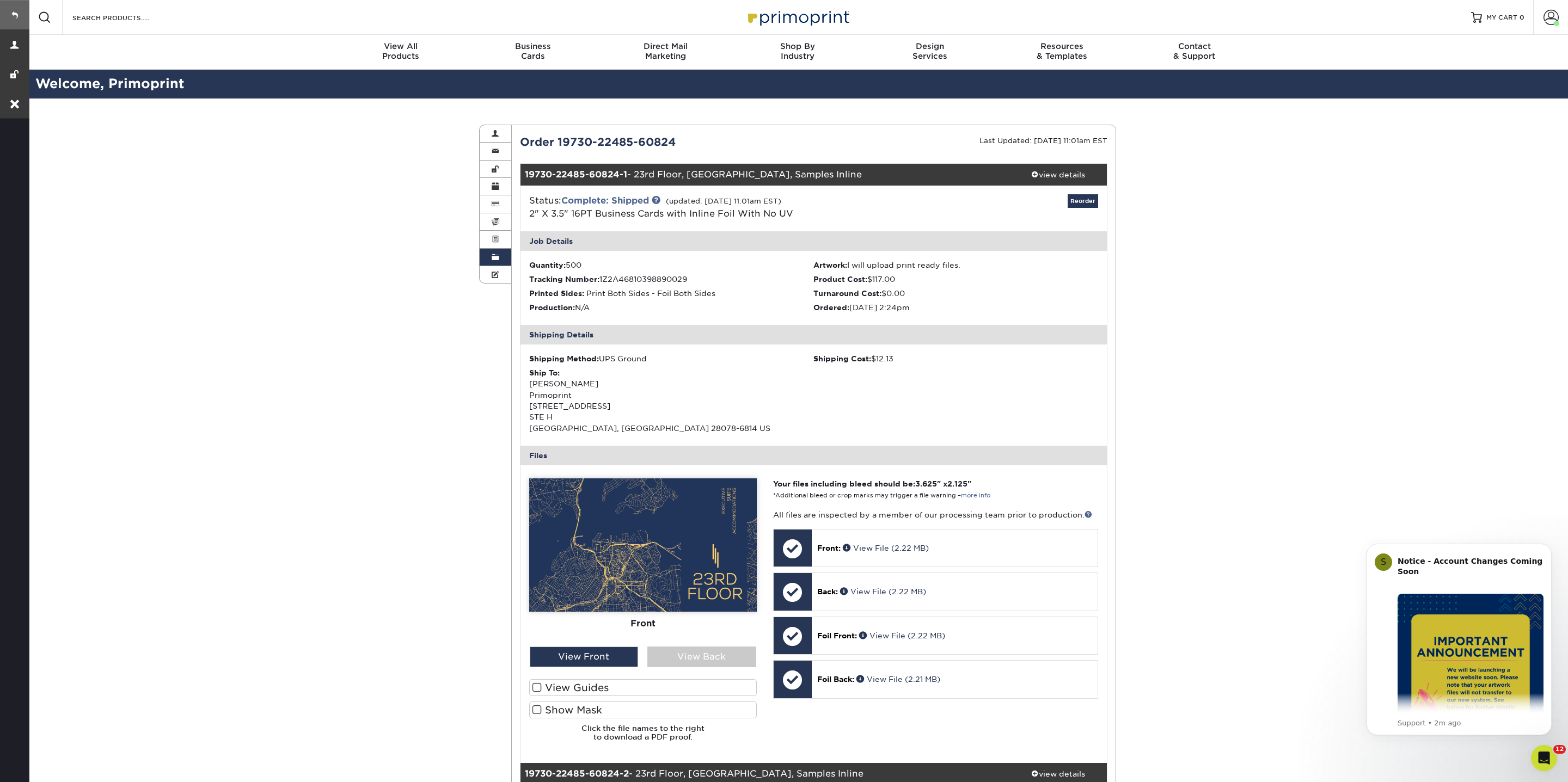
click at [21, 11] on link at bounding box center [15, 15] width 29 height 29
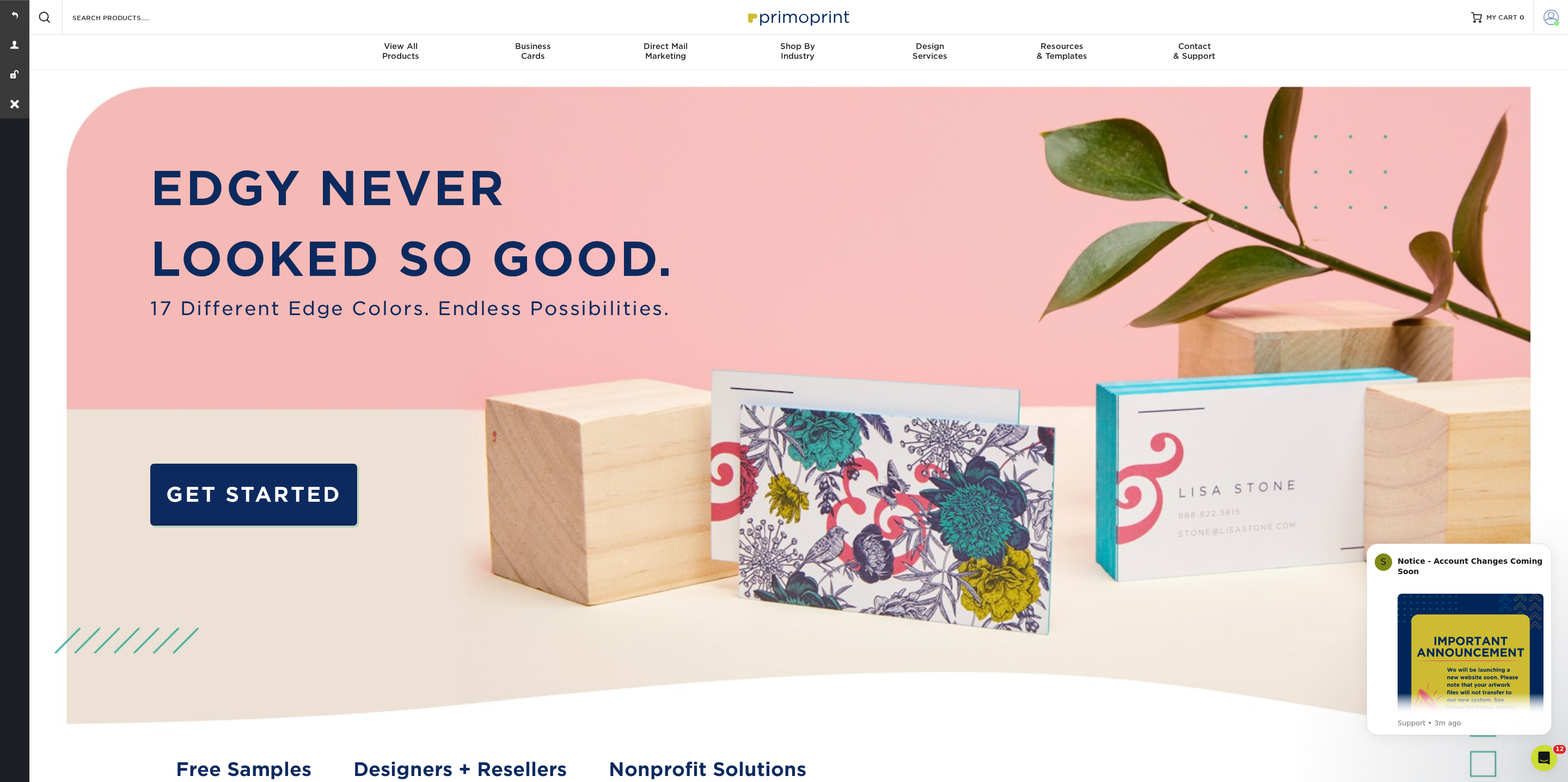
click at [1552, 21] on span at bounding box center [1551, 17] width 15 height 15
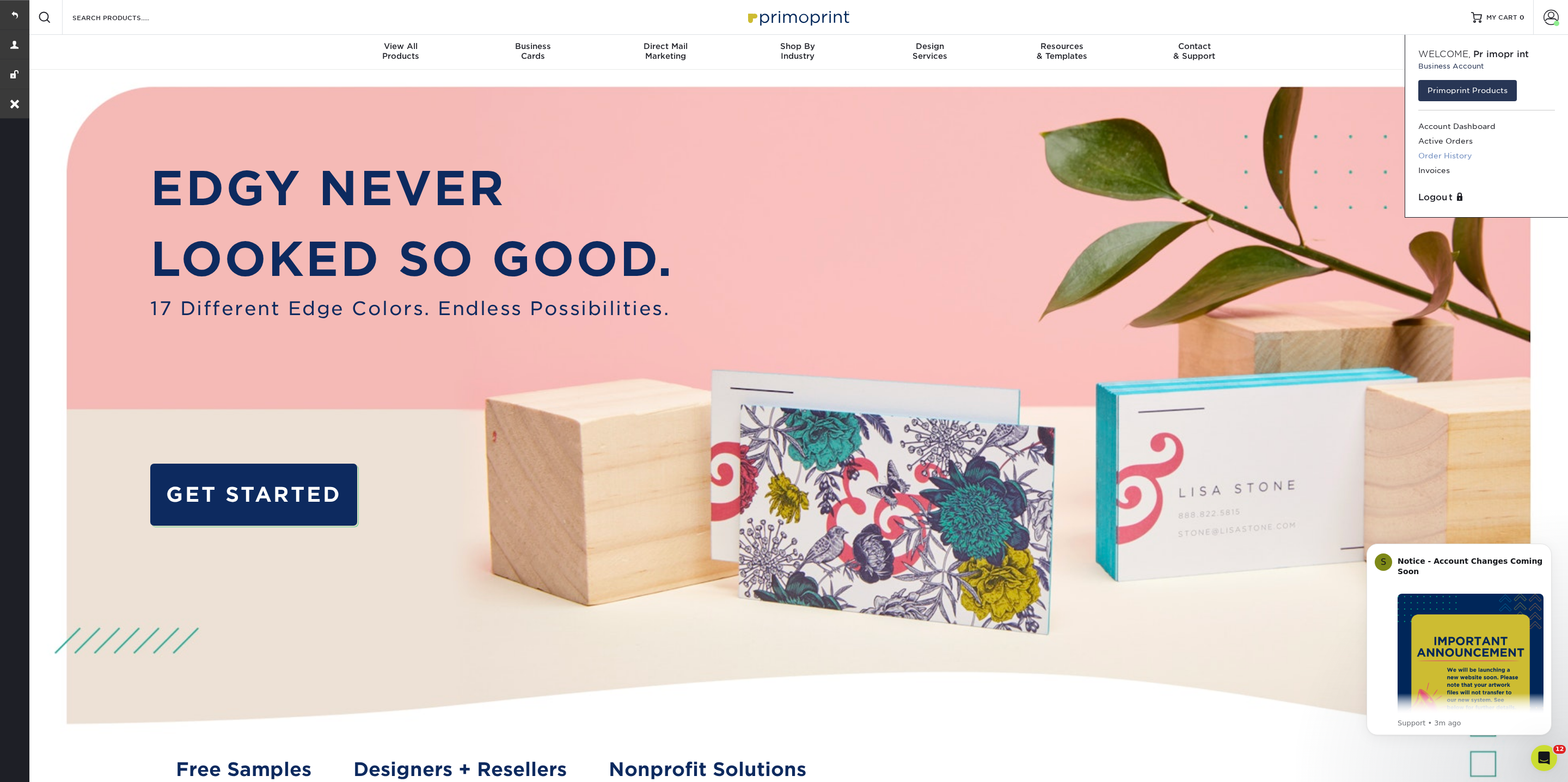
click at [1438, 154] on link "Order History" at bounding box center [1486, 155] width 137 height 15
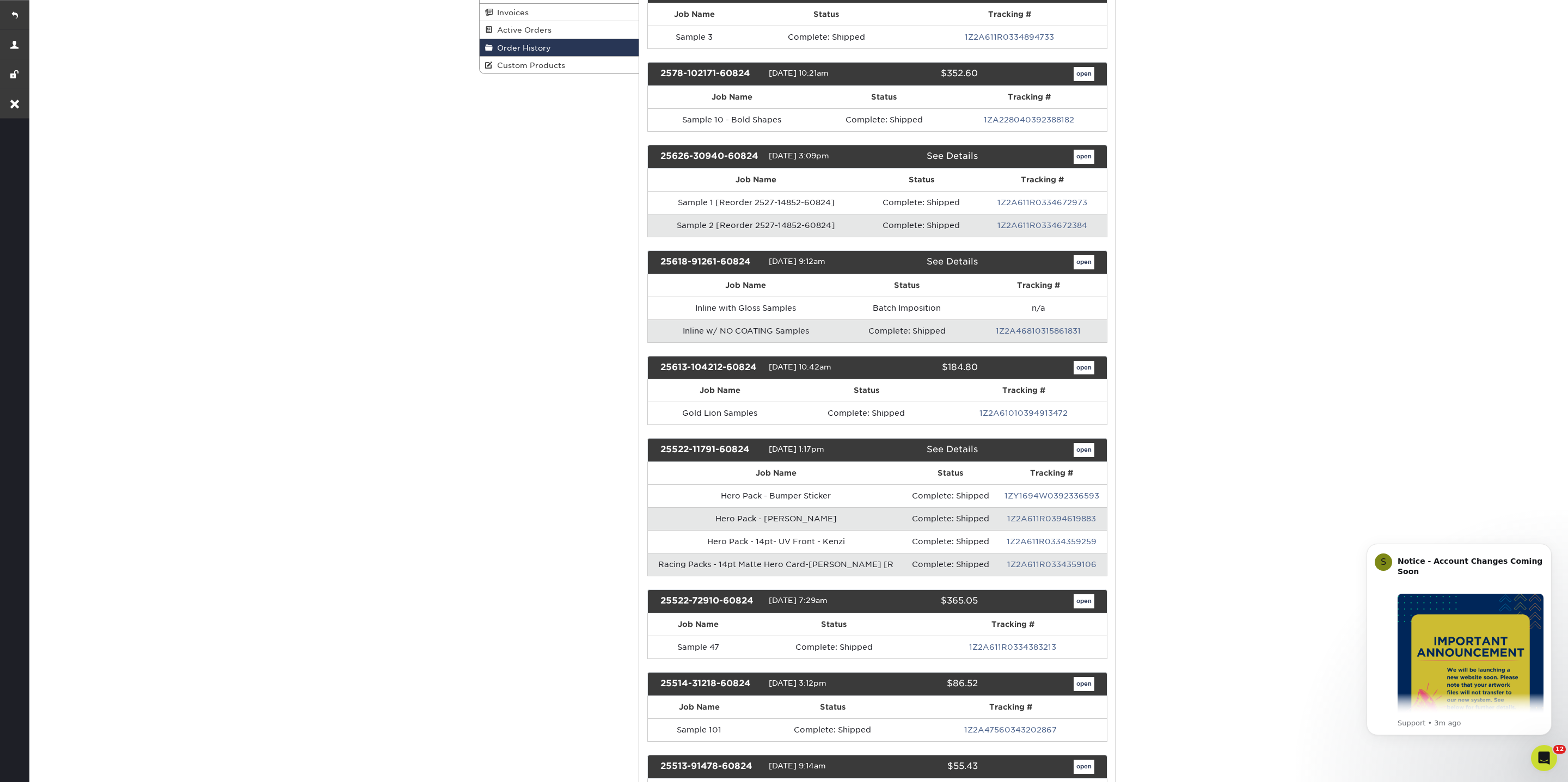
scroll to position [215, 0]
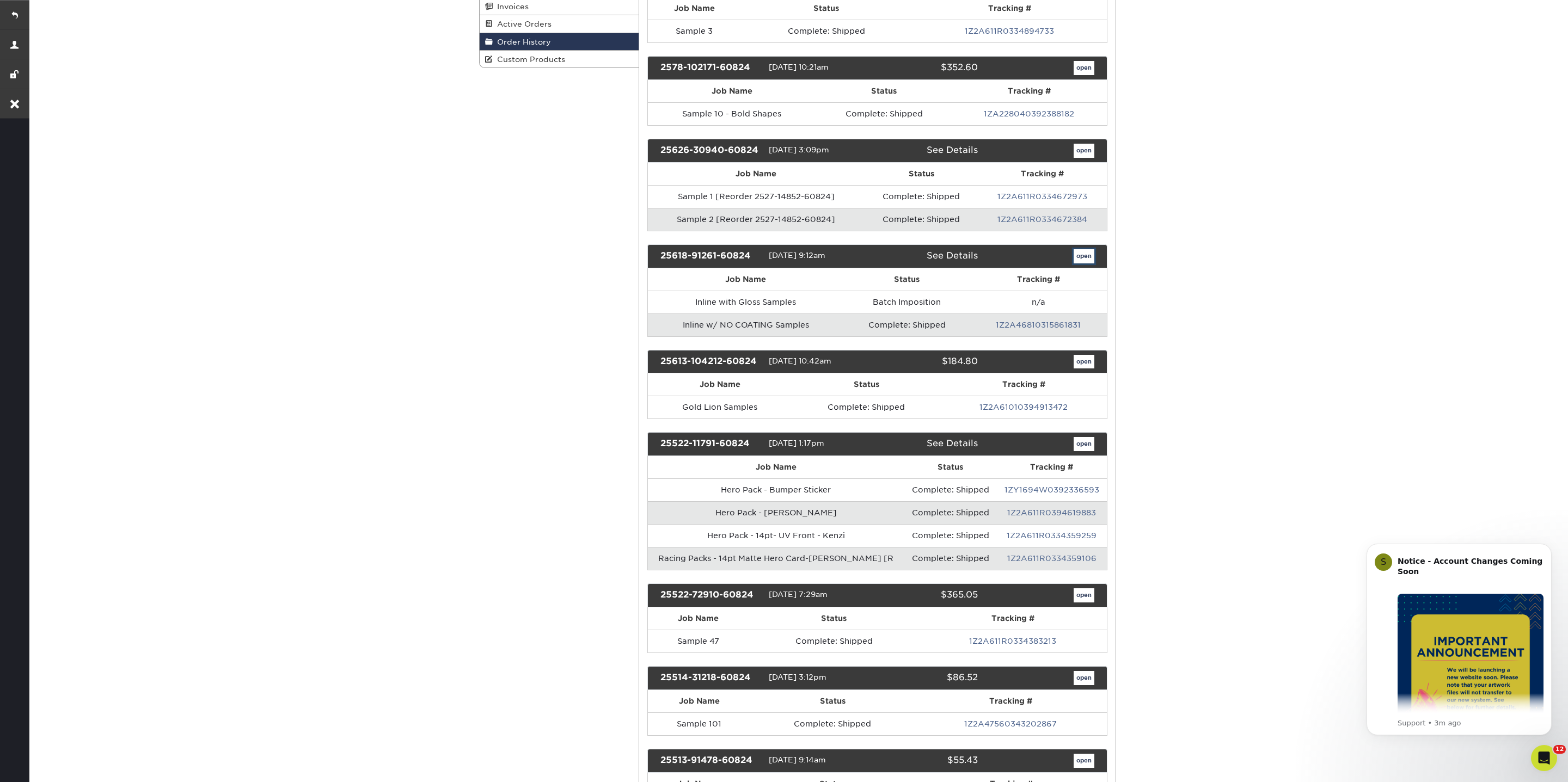
click at [1077, 254] on link "open" at bounding box center [1084, 256] width 21 height 14
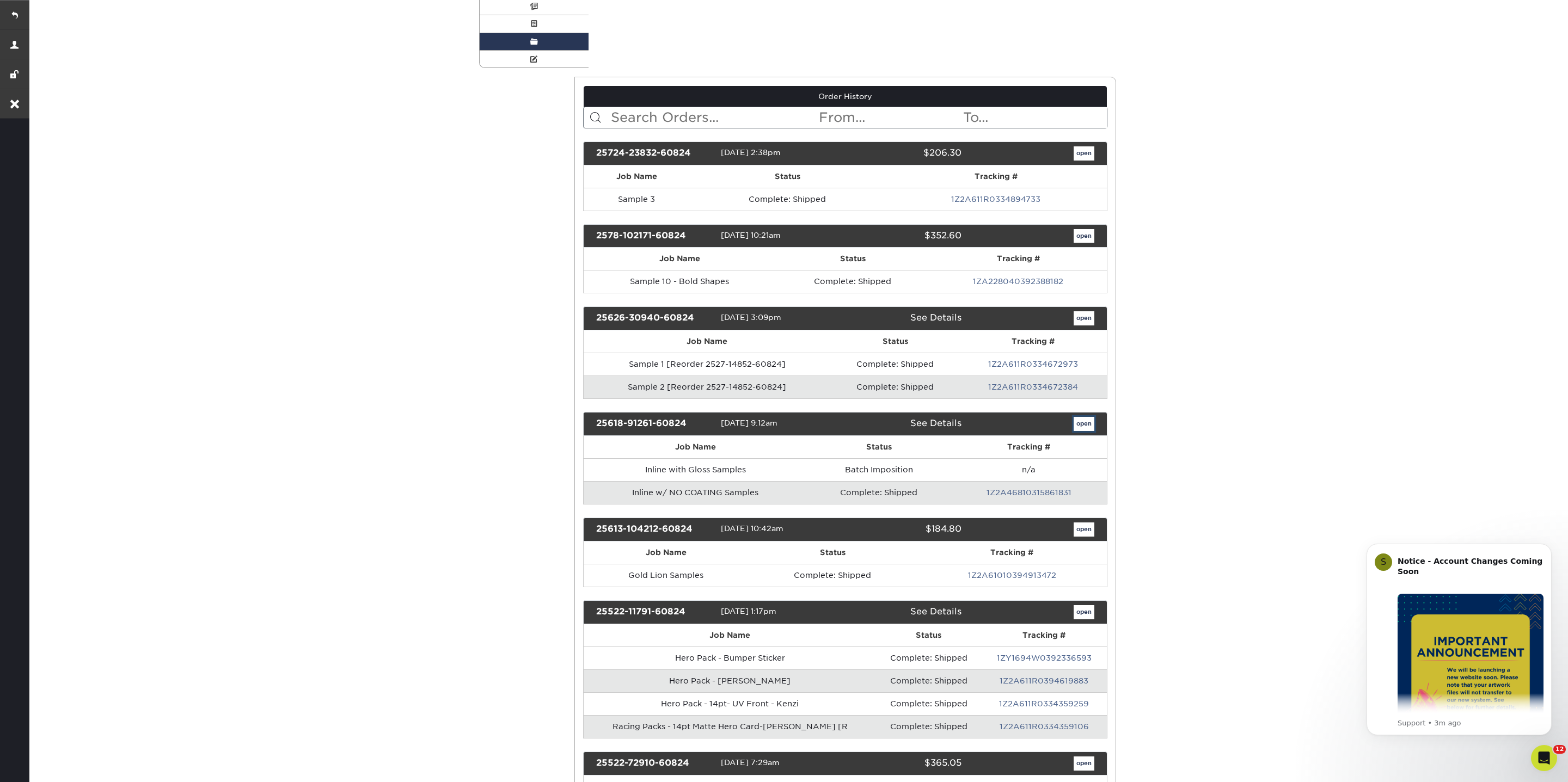
scroll to position [0, 0]
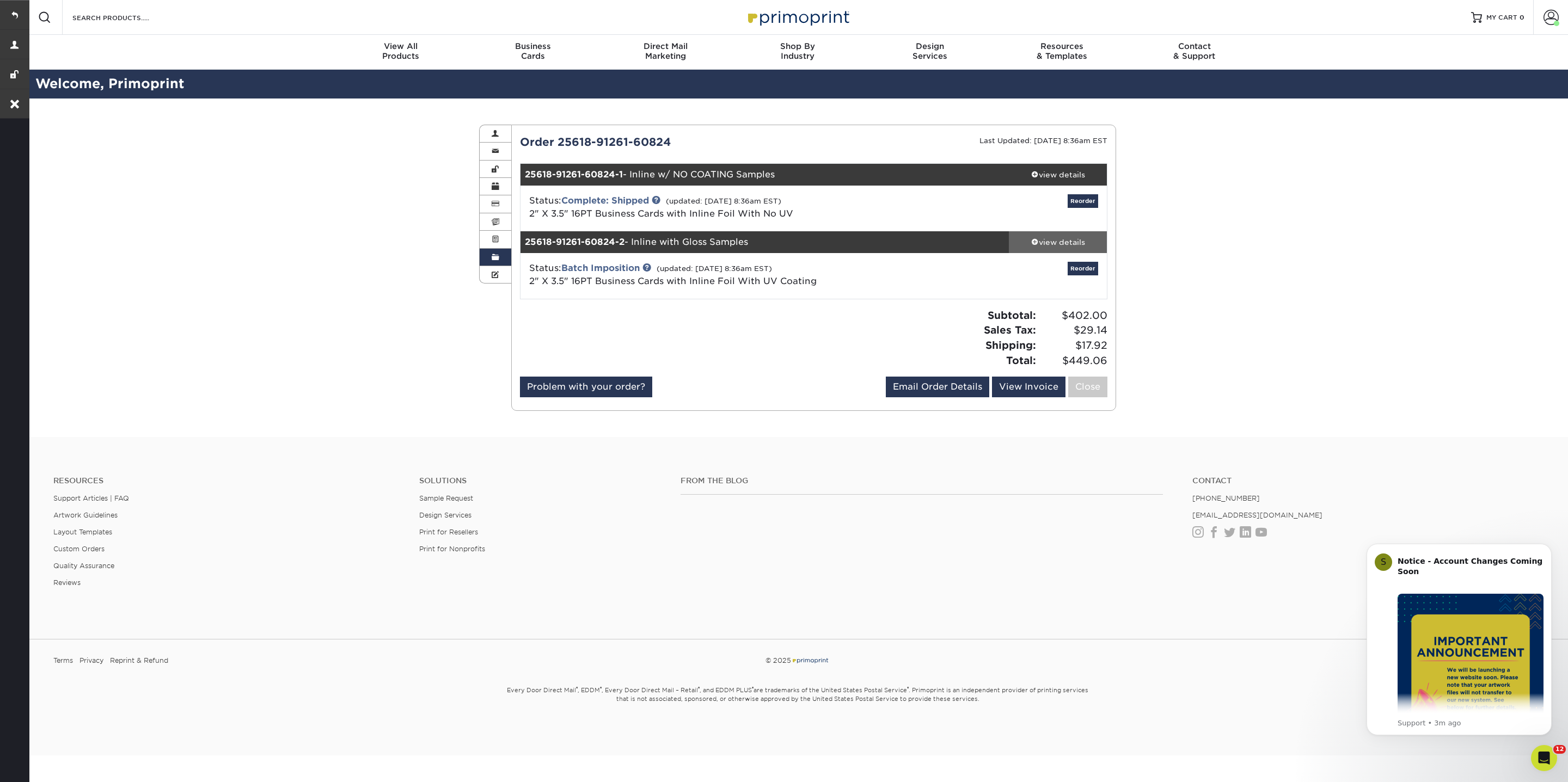
click at [1033, 240] on span at bounding box center [1035, 241] width 8 height 8
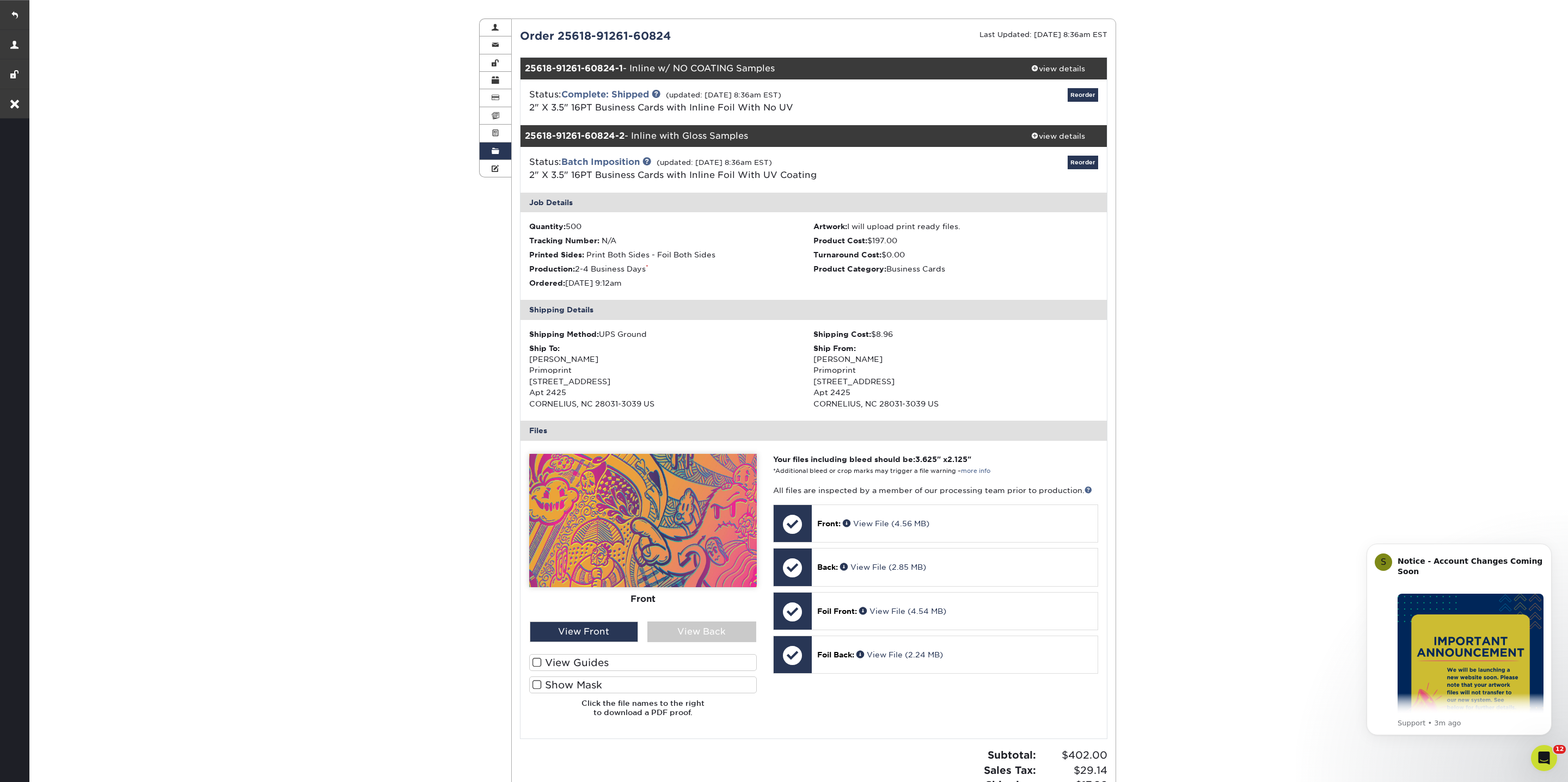
scroll to position [112, 0]
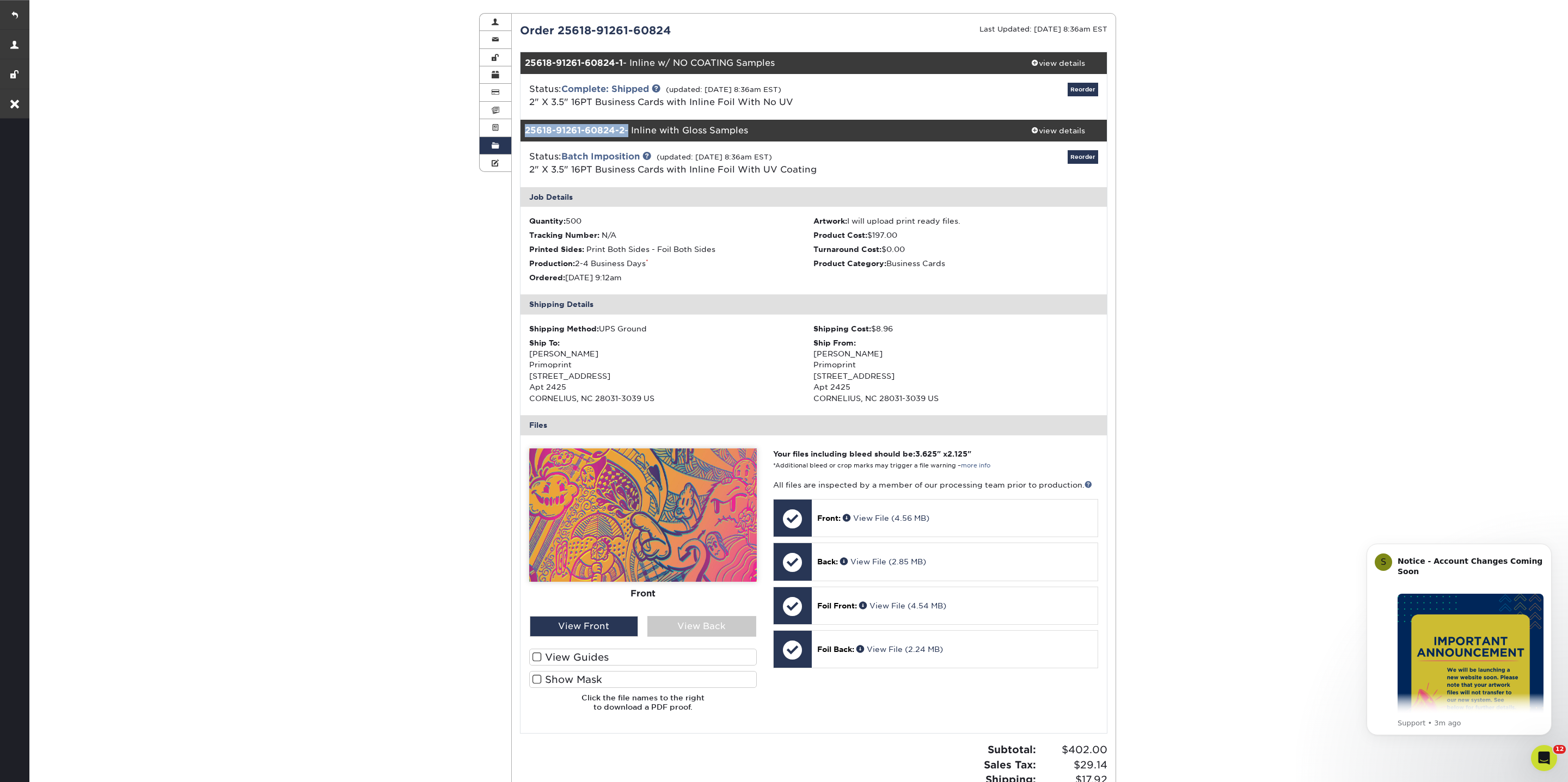
drag, startPoint x: 628, startPoint y: 129, endPoint x: 515, endPoint y: 126, distance: 113.0
click at [515, 126] on div "Current Orders 0 Active 0 Missing Files Pending Proofs $9.09" at bounding box center [814, 429] width 604 height 814
copy div "25618-91261-60824-2"
click at [1035, 62] on span at bounding box center [1035, 62] width 8 height 8
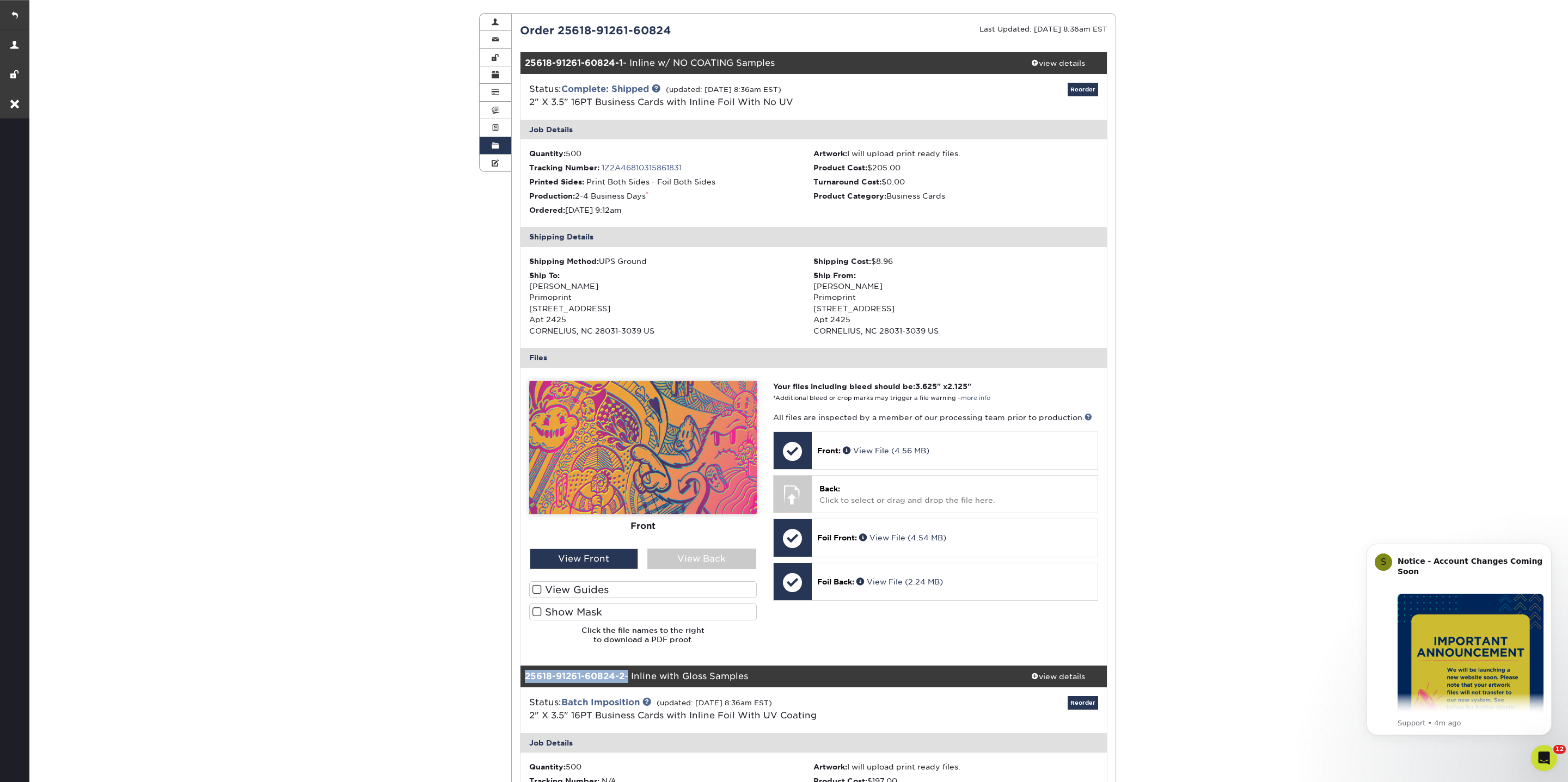
scroll to position [0, 0]
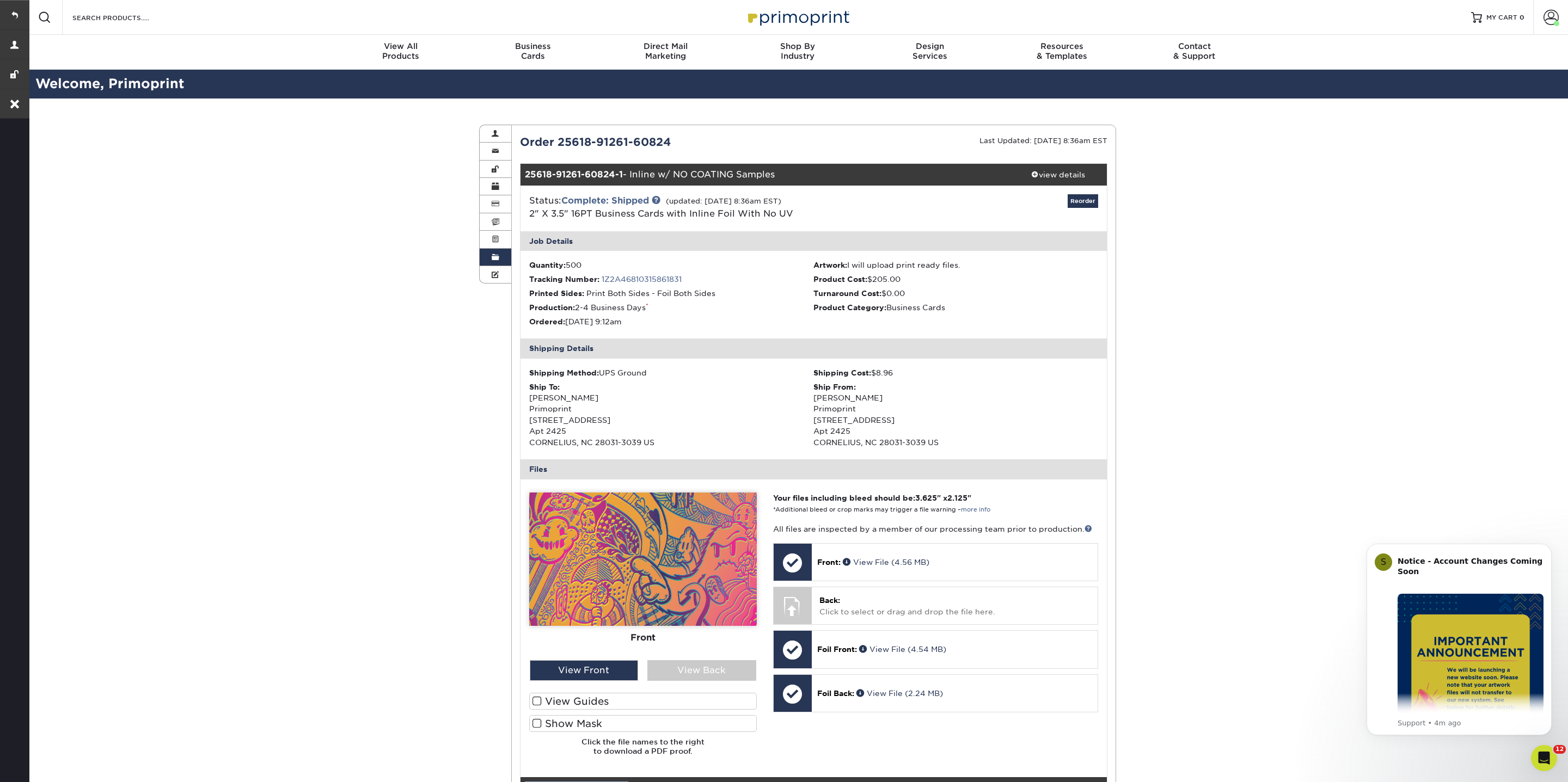
click at [502, 255] on link "Order History" at bounding box center [495, 257] width 31 height 17
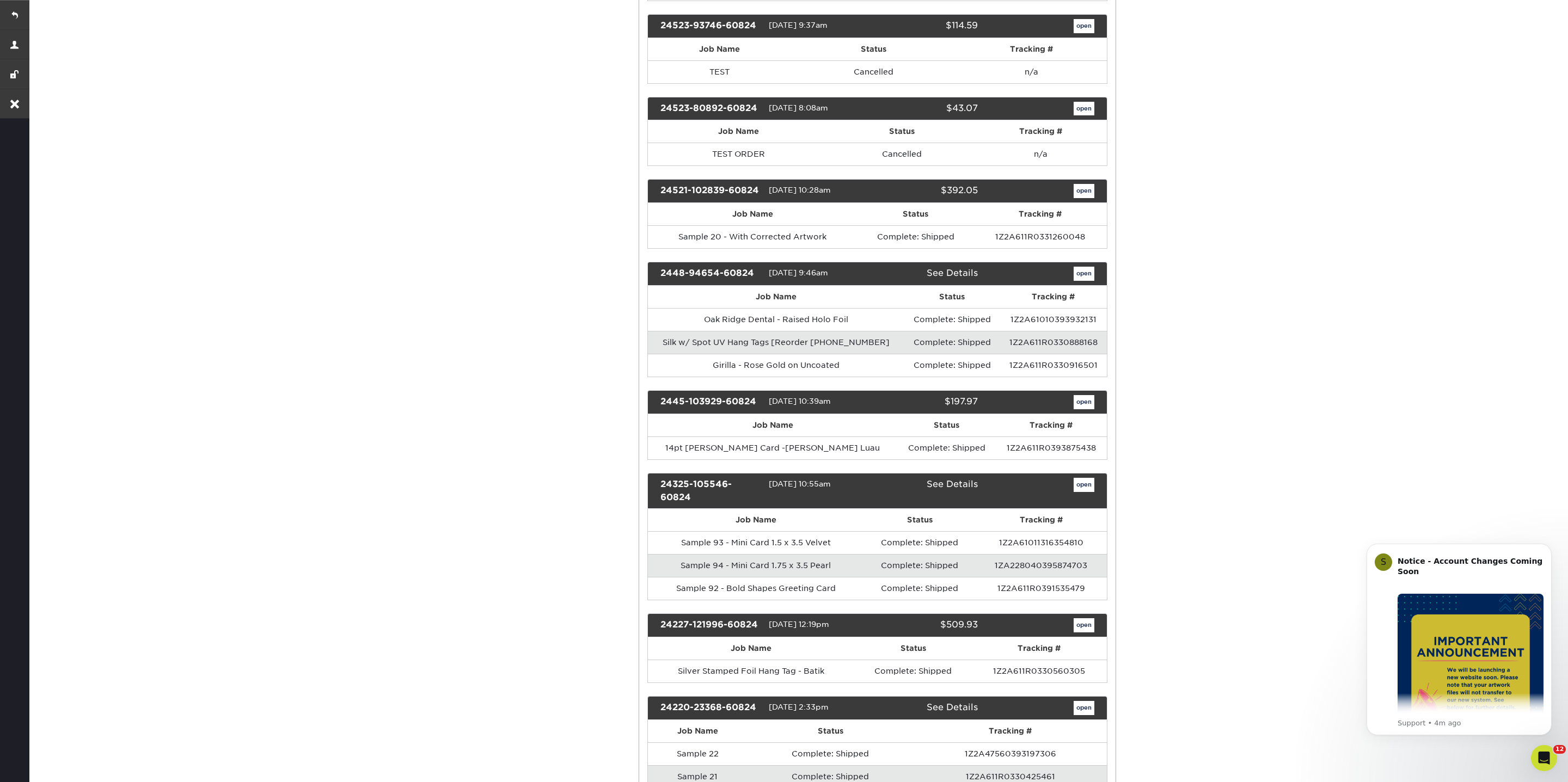
scroll to position [5548, 0]
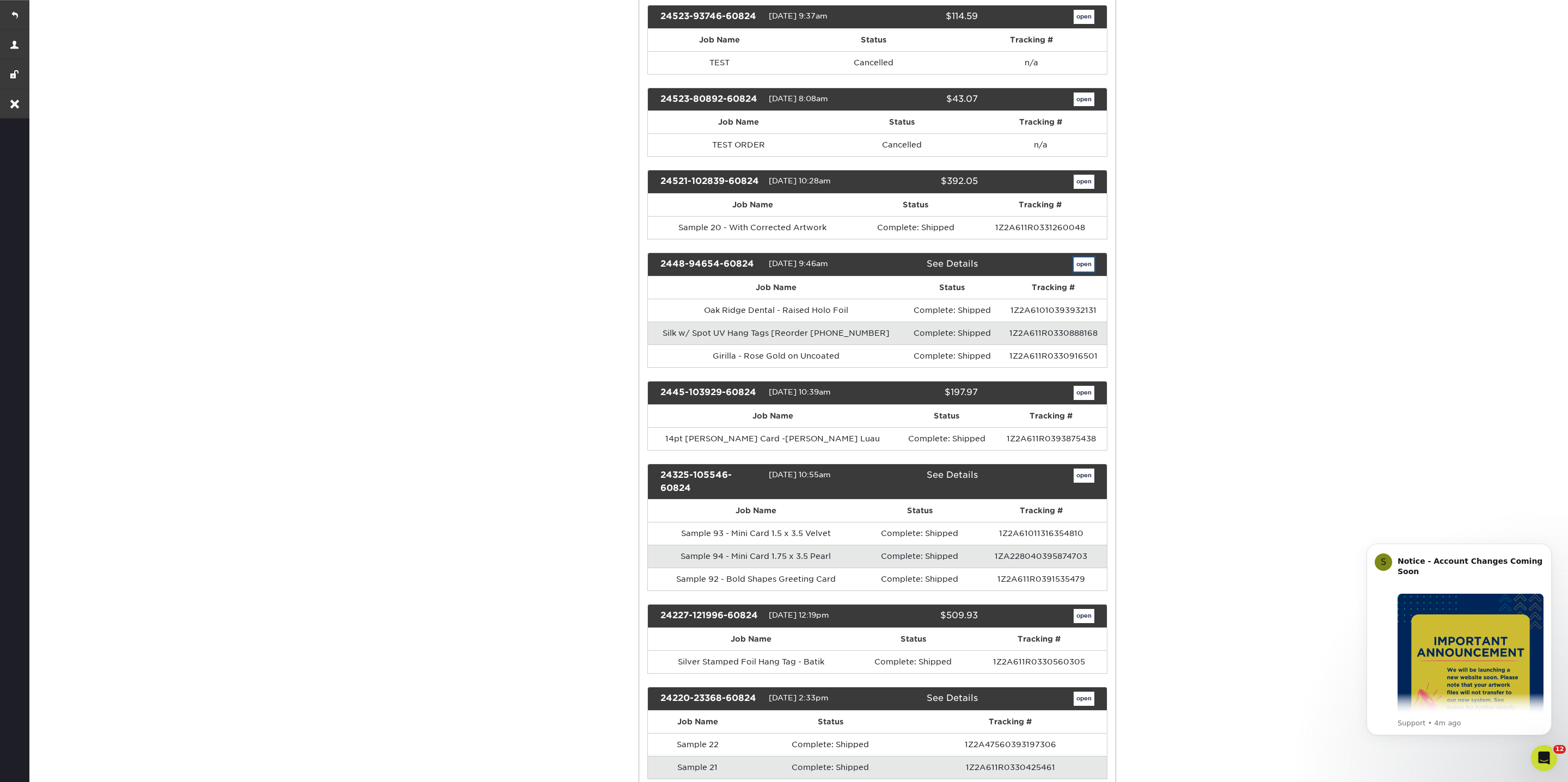
click at [1087, 257] on link "open" at bounding box center [1084, 264] width 21 height 14
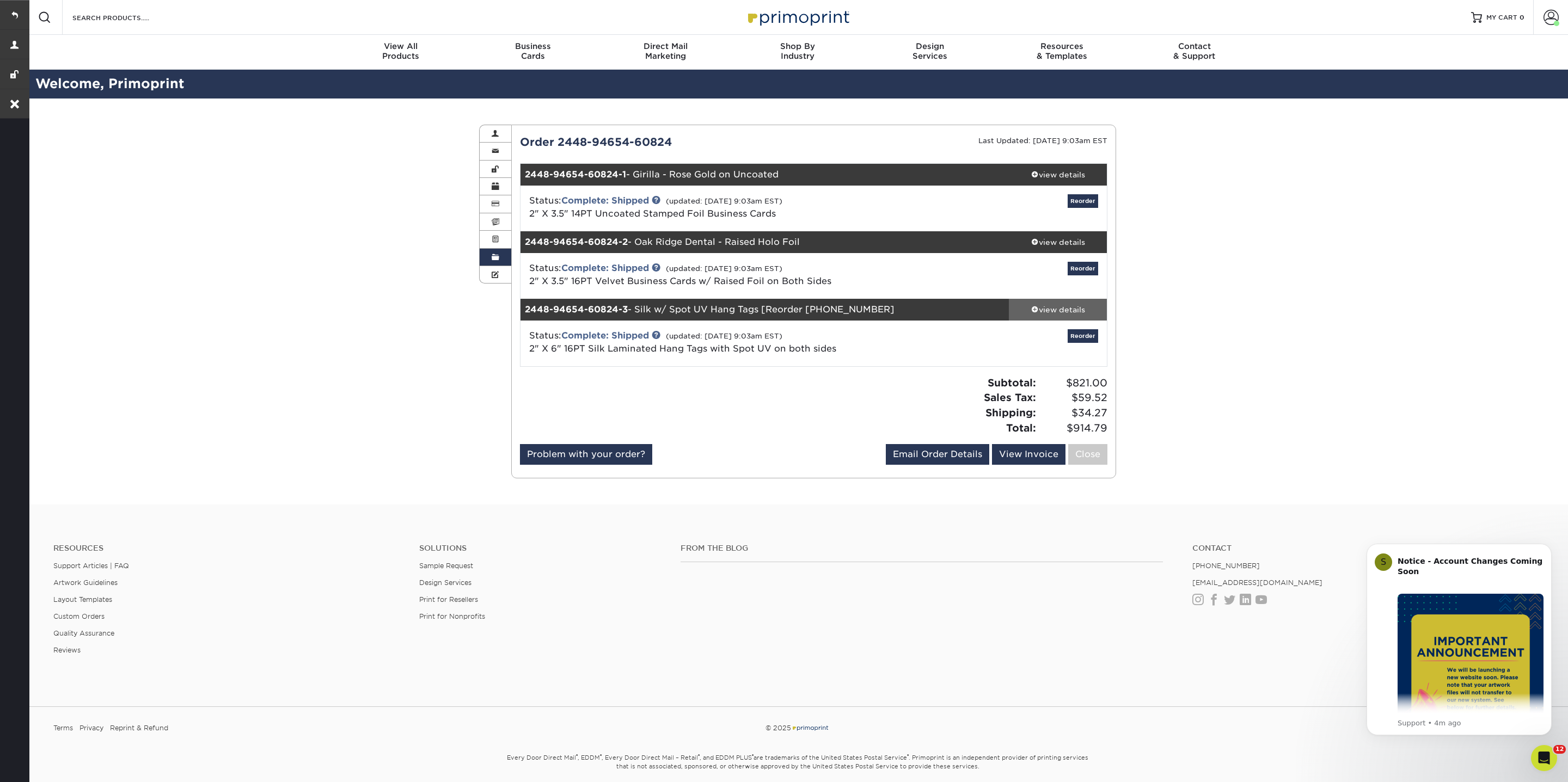
click at [1036, 312] on span at bounding box center [1035, 309] width 8 height 8
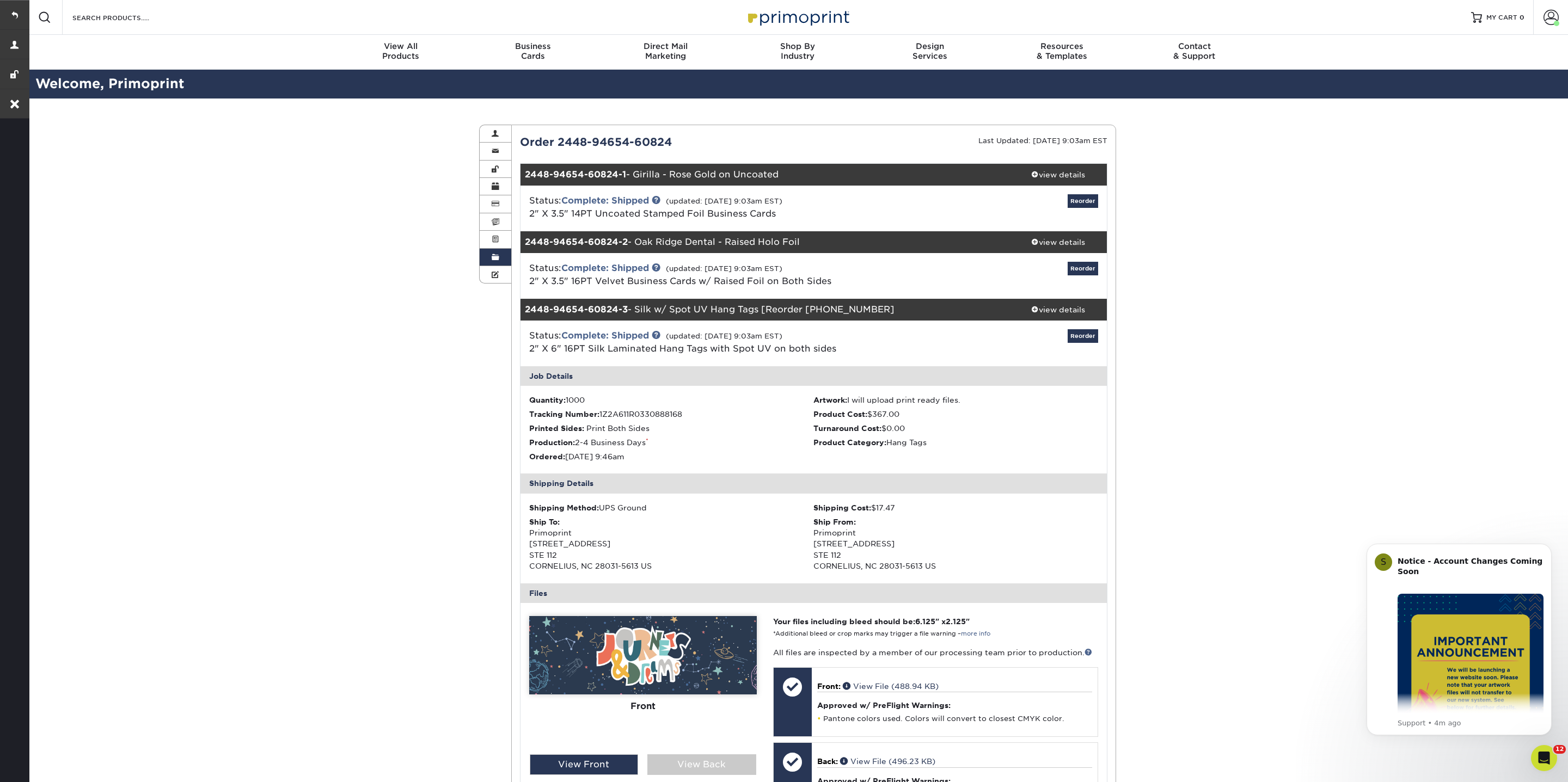
click at [498, 253] on span at bounding box center [495, 257] width 8 height 8
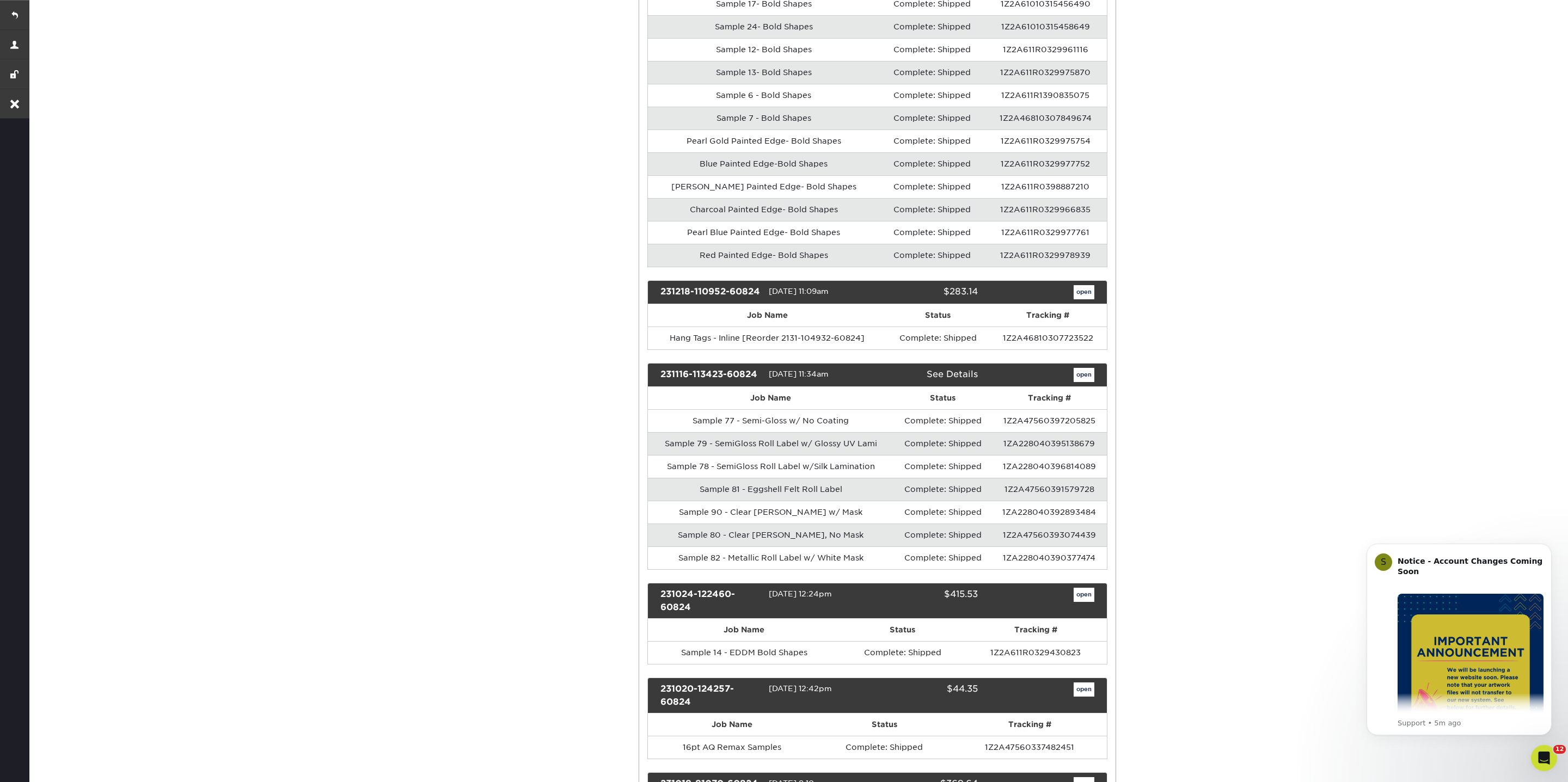
scroll to position [6829, 0]
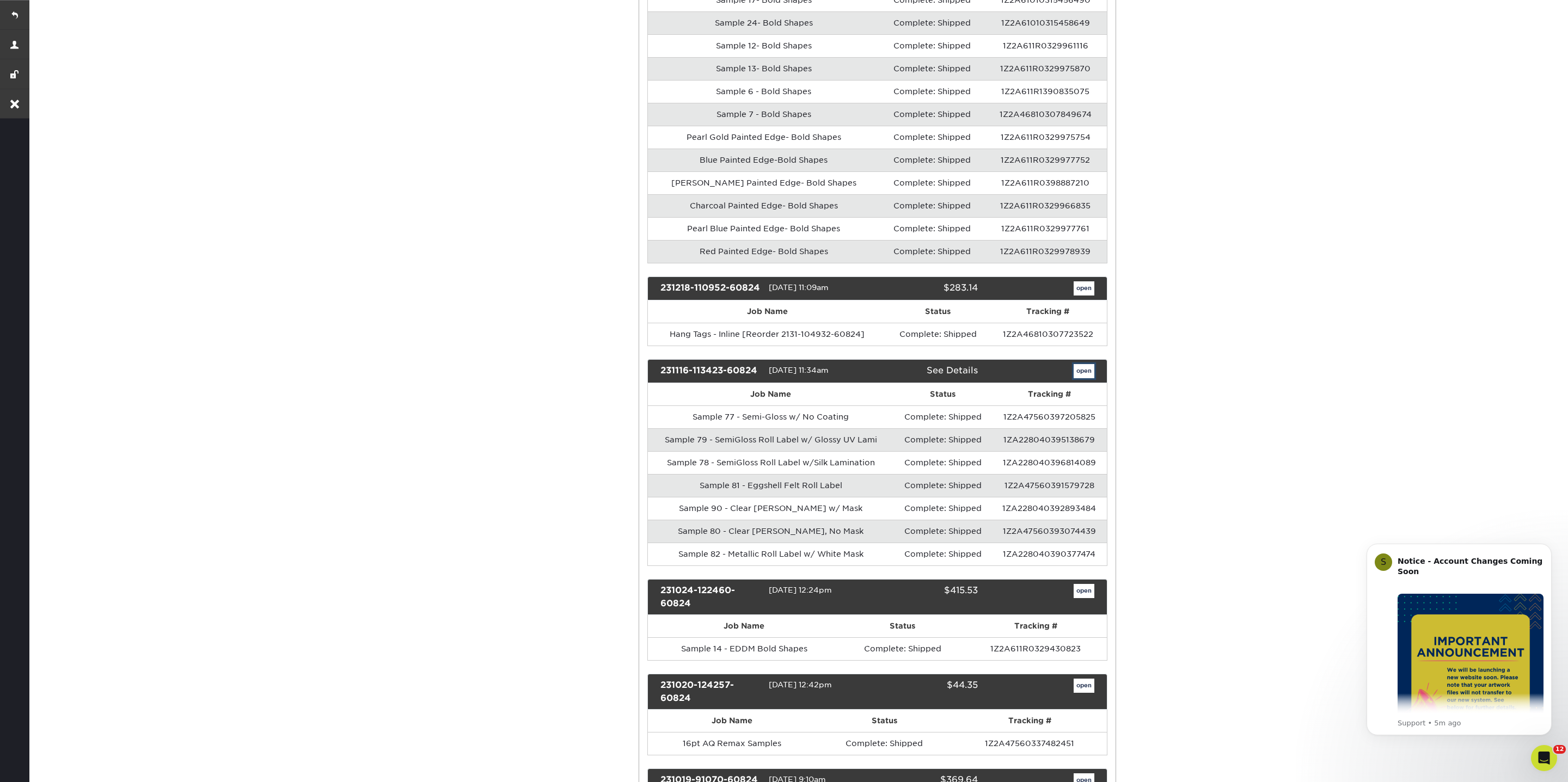
click at [1077, 364] on link "open" at bounding box center [1084, 371] width 21 height 14
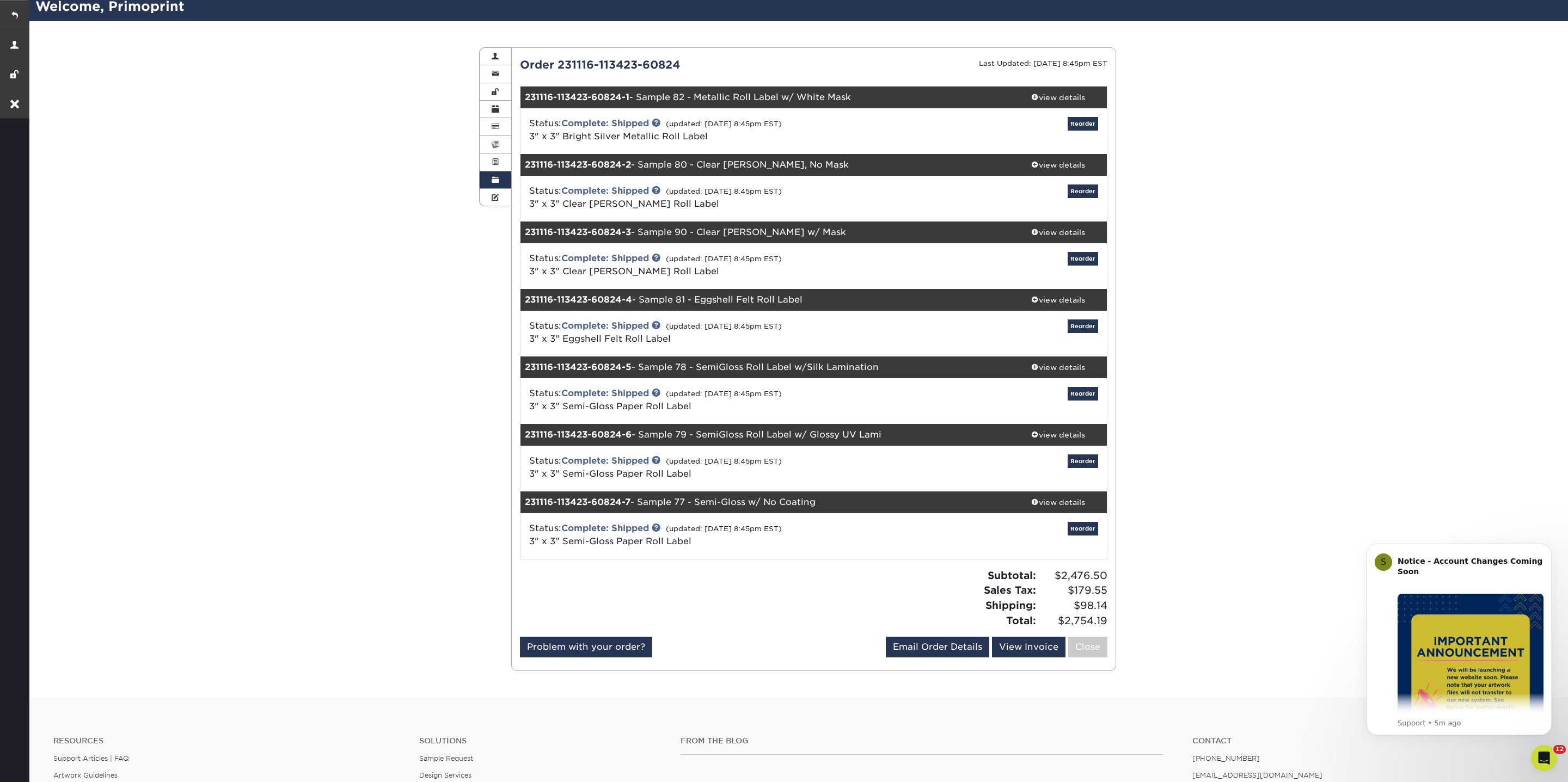
scroll to position [71, 0]
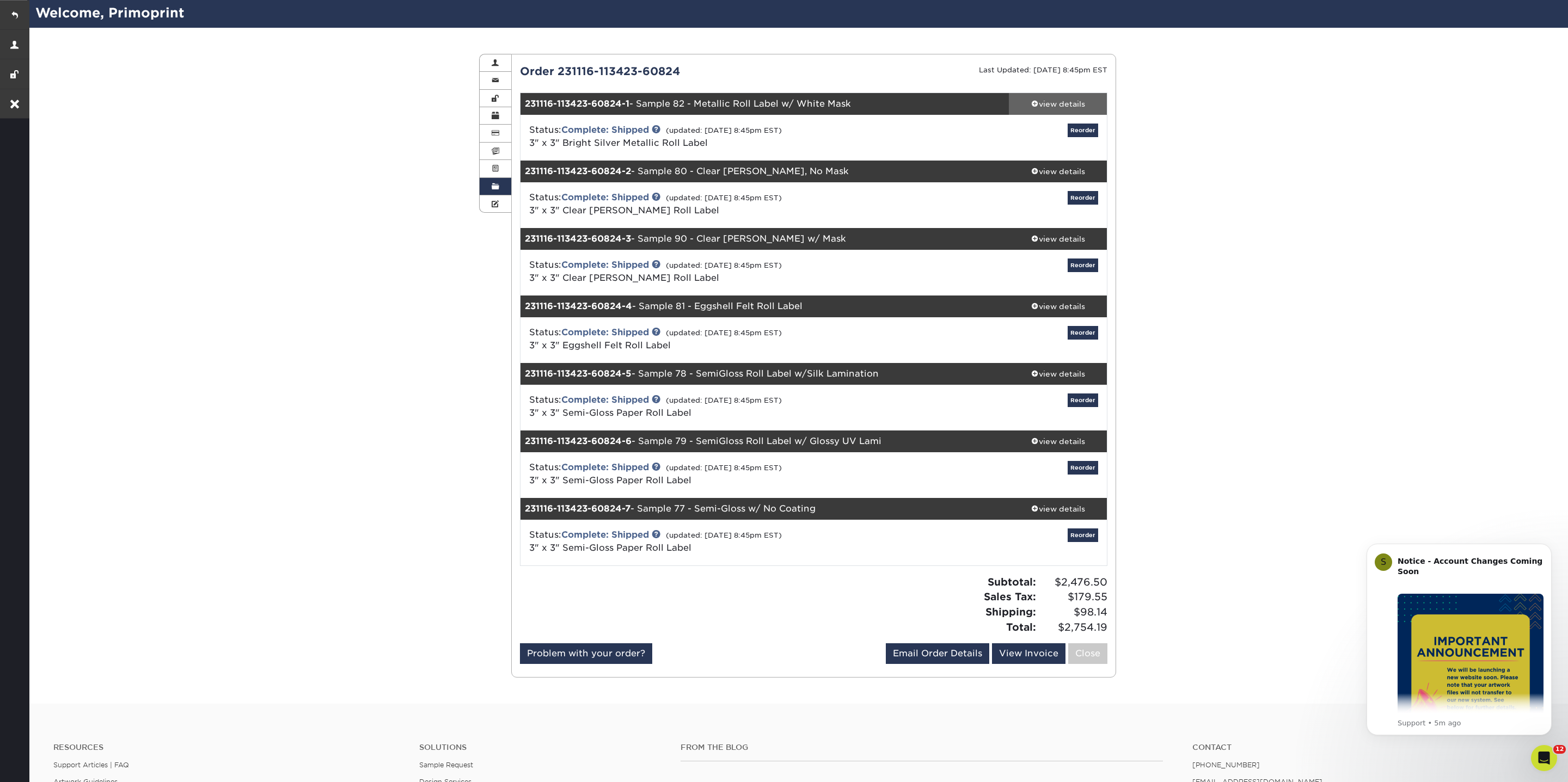
click at [1033, 102] on span at bounding box center [1035, 103] width 8 height 8
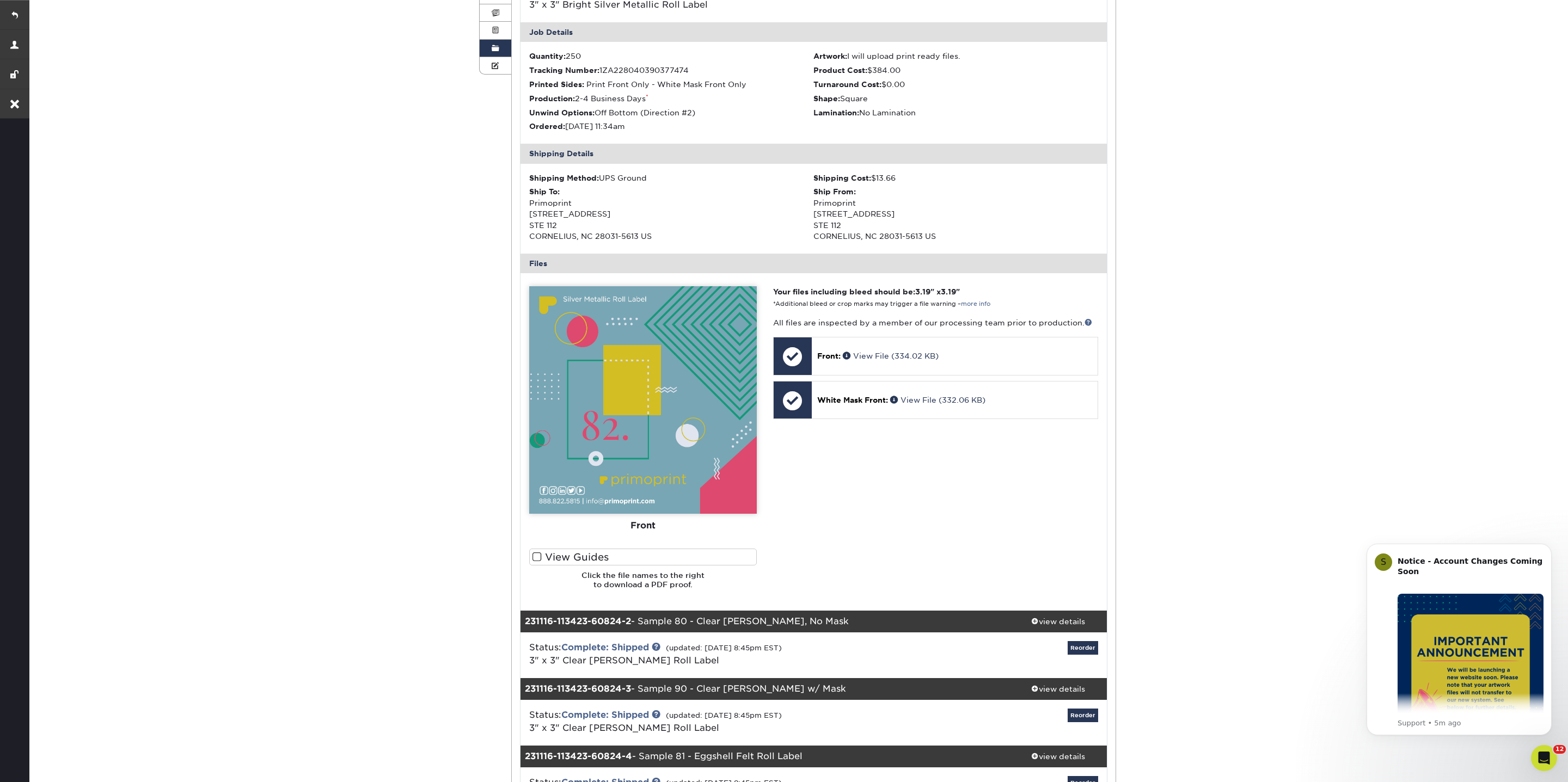
scroll to position [0, 0]
